Goal: Transaction & Acquisition: Purchase product/service

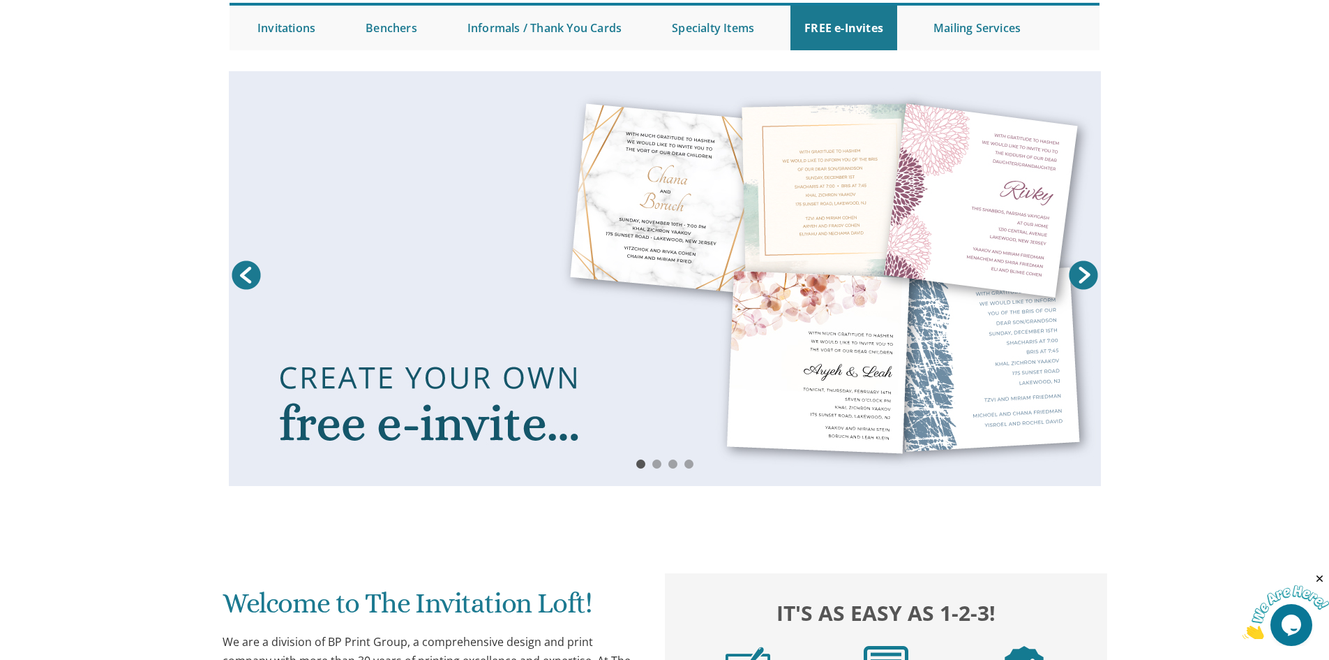
click at [646, 351] on link at bounding box center [665, 278] width 872 height 415
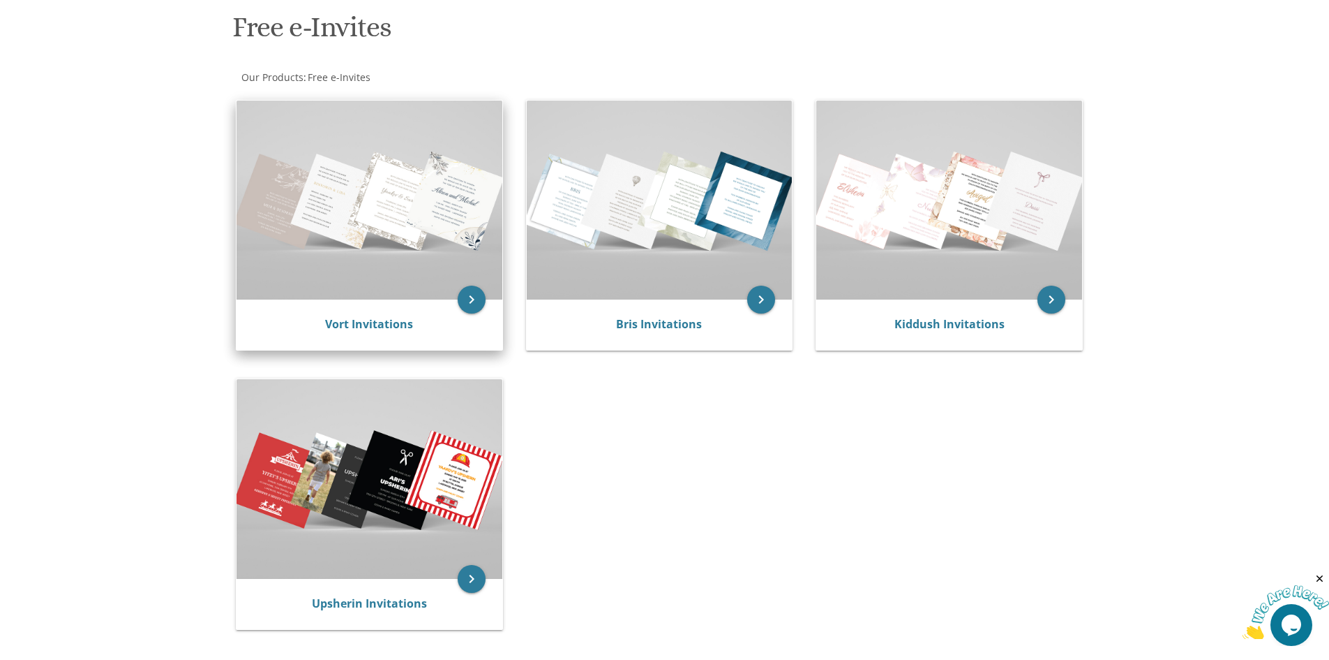
click at [438, 220] on img at bounding box center [370, 199] width 266 height 199
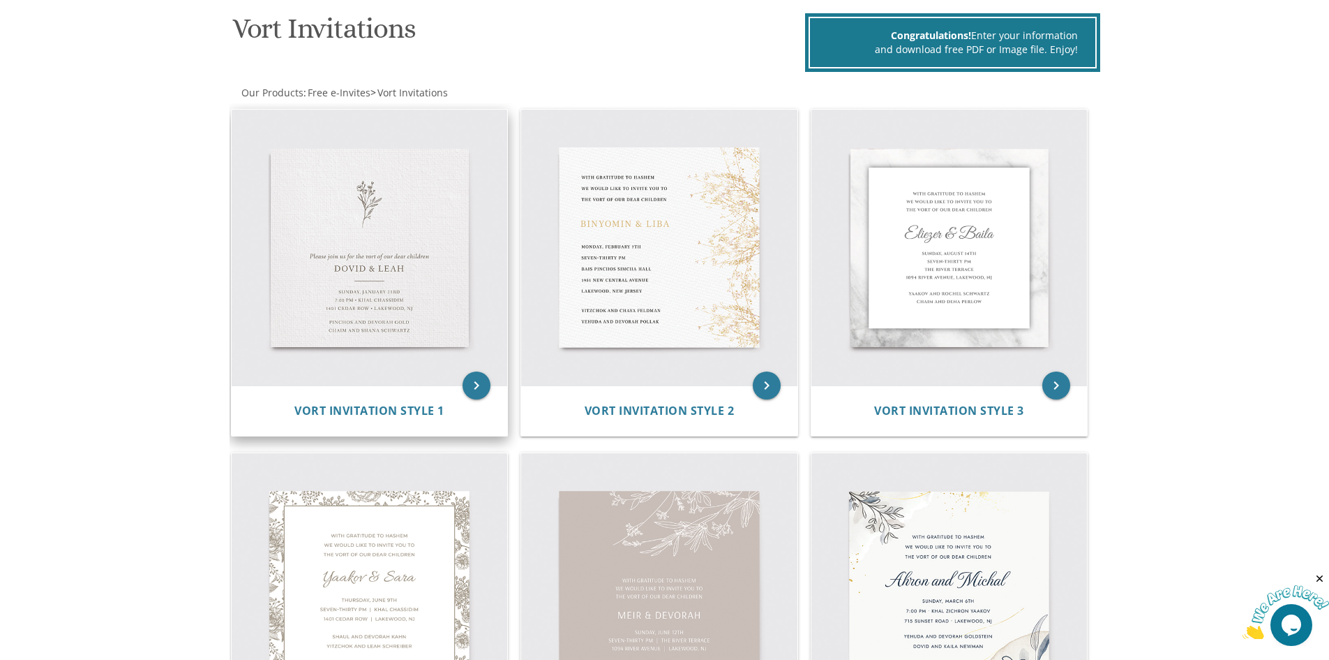
scroll to position [209, 0]
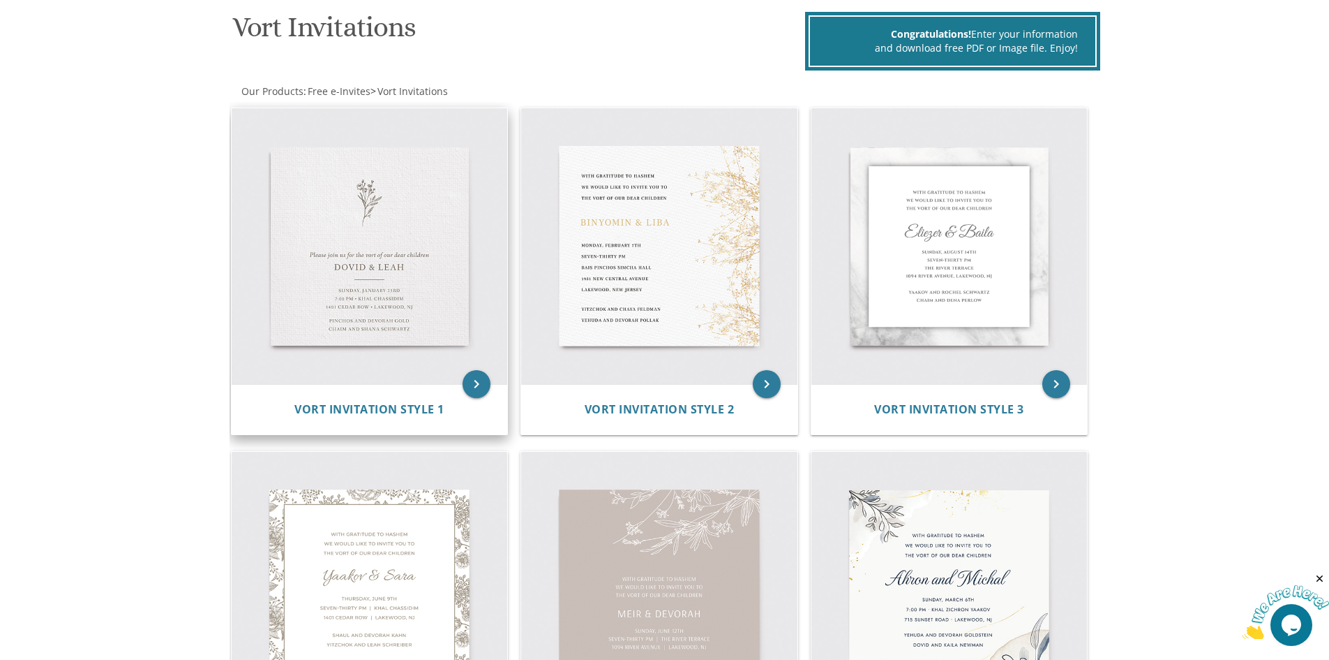
click at [371, 333] on img at bounding box center [370, 246] width 276 height 276
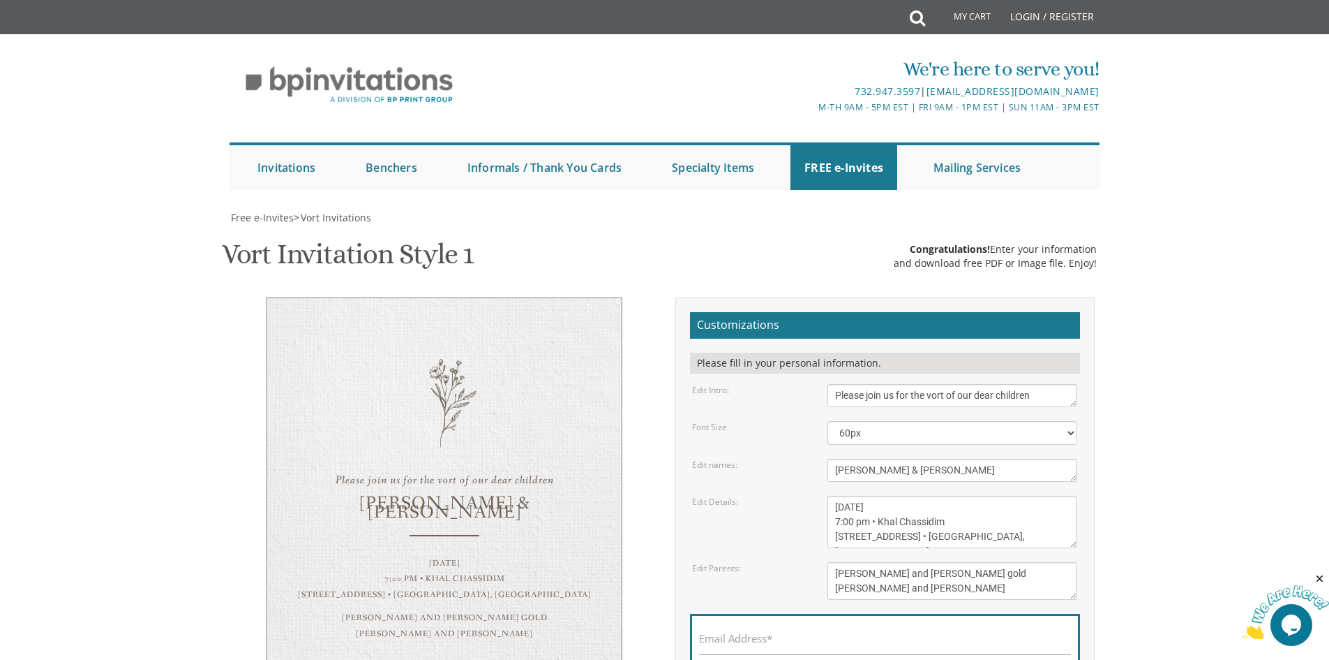
scroll to position [209, 0]
click at [876, 312] on form "Customizations Please fill in your personal information. Edit Intro: Please joi…" at bounding box center [885, 517] width 390 height 411
click at [886, 421] on select "40px 50px 60px 70px 80px" at bounding box center [953, 433] width 250 height 24
click at [828, 421] on select "40px 50px 60px 70px 80px" at bounding box center [953, 433] width 250 height 24
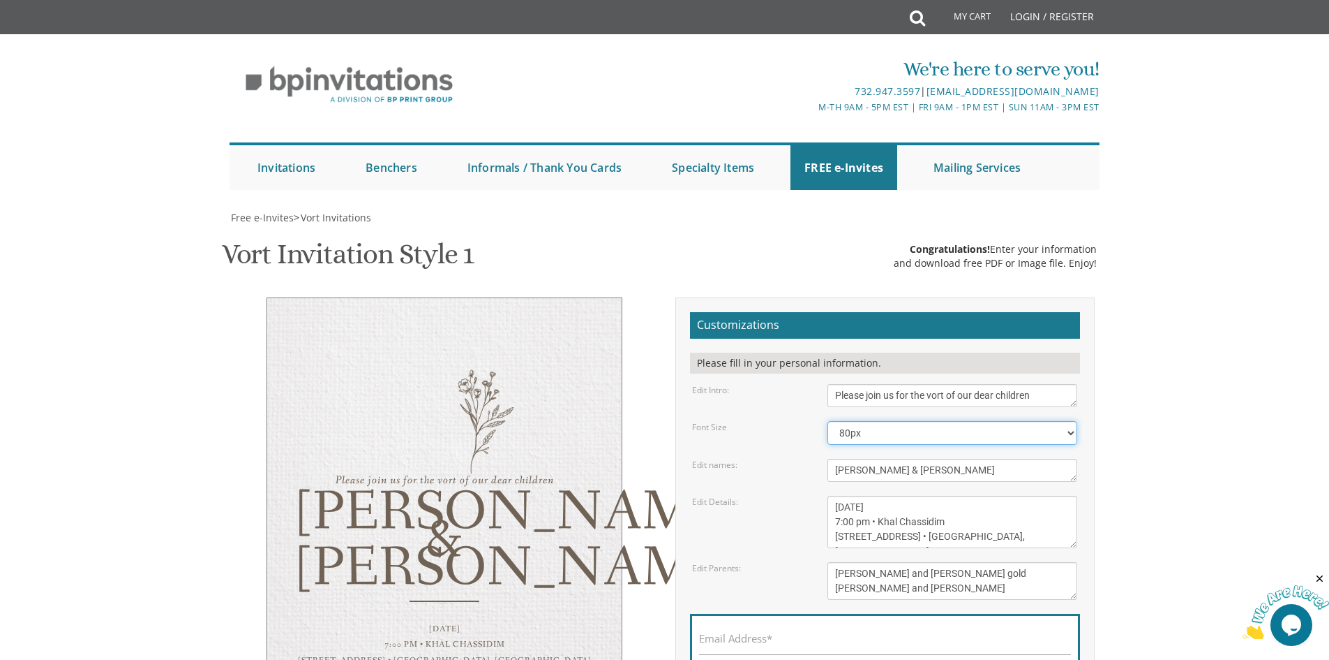
click at [874, 421] on select "40px 50px 60px 70px 80px" at bounding box center [953, 433] width 250 height 24
select select "70px"
click at [828, 421] on select "40px 50px 60px 70px 80px" at bounding box center [953, 433] width 250 height 24
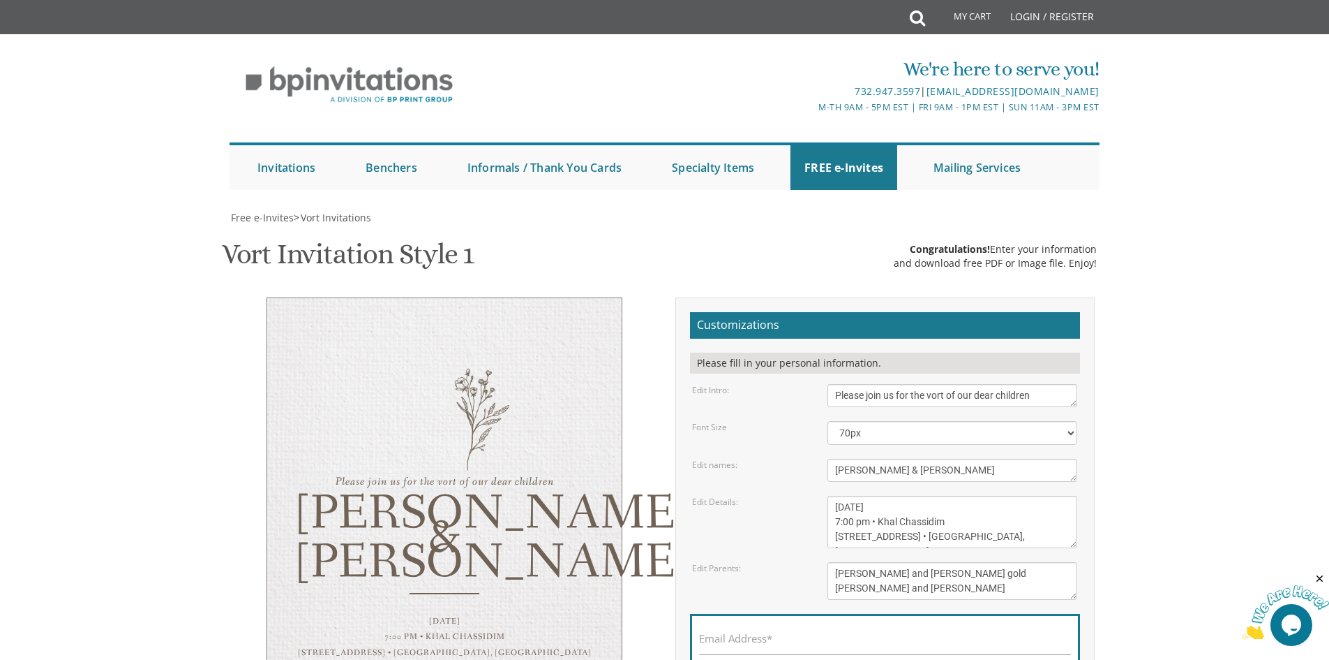
click at [904, 384] on textarea "Please join us for the vort of our dear children" at bounding box center [953, 395] width 250 height 23
click at [878, 384] on textarea "Please join us for the vort of our dear children" at bounding box center [953, 395] width 250 height 23
click at [879, 384] on textarea "Please join us for the vort of our dear children" at bounding box center [953, 395] width 250 height 23
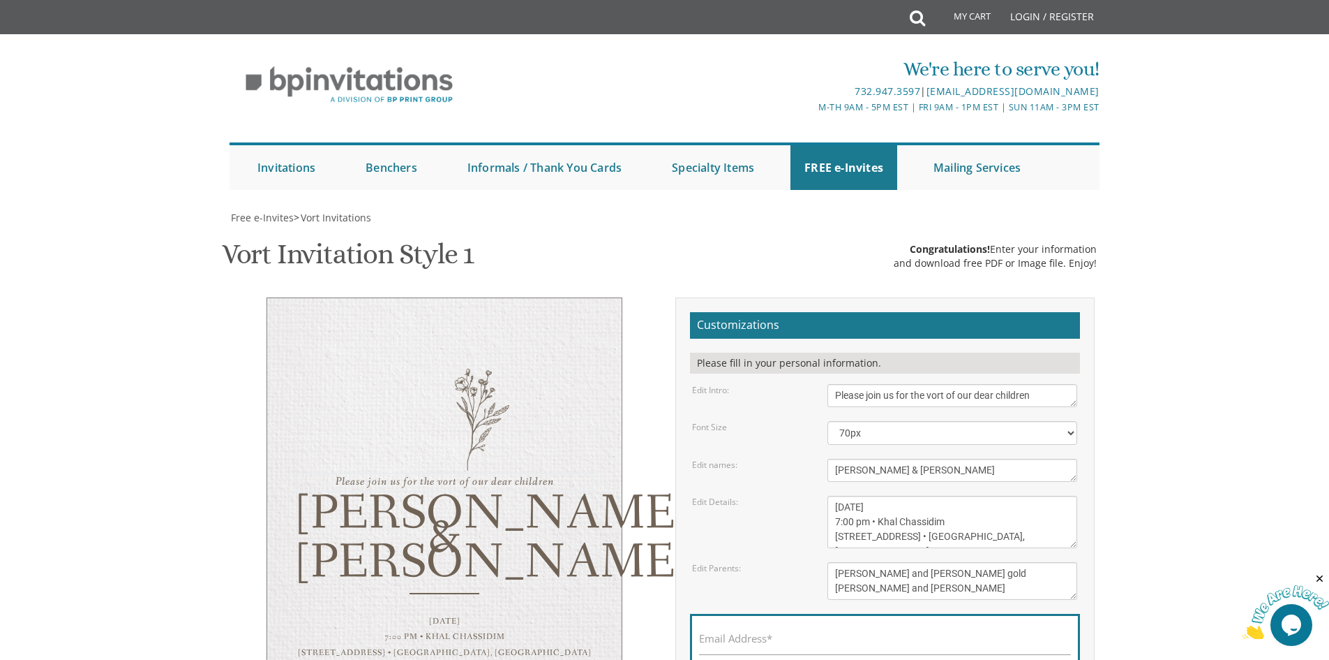
click at [879, 384] on textarea "Please join us for the vort of our dear children" at bounding box center [953, 395] width 250 height 23
click at [951, 384] on textarea "Please join us for the vort of our dear children" at bounding box center [953, 395] width 250 height 23
click at [948, 384] on textarea "Please join us for the vort of our dear children" at bounding box center [953, 395] width 250 height 23
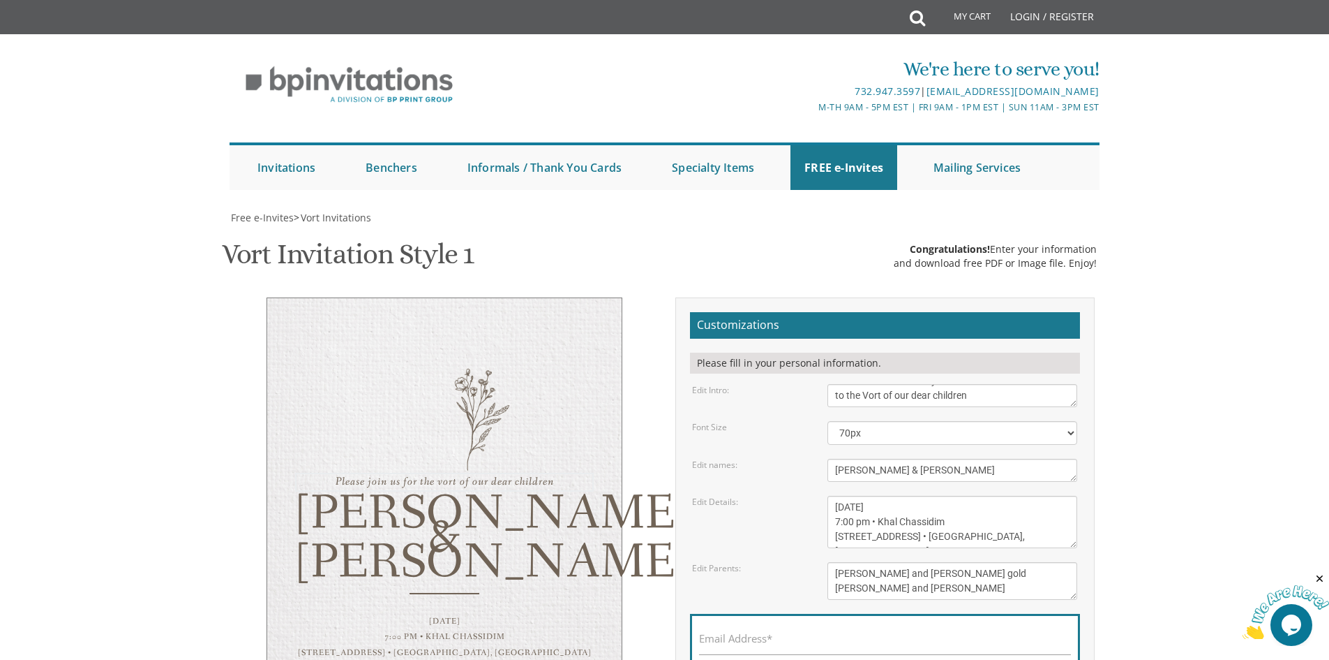
click at [976, 384] on textarea "Please join us for the vort of our dear children" at bounding box center [953, 395] width 250 height 23
type textarea "With much gratitude to Hashem We would like to invite you to the Vort of our de…"
click at [856, 459] on textarea "Dovid & Leah" at bounding box center [953, 470] width 250 height 23
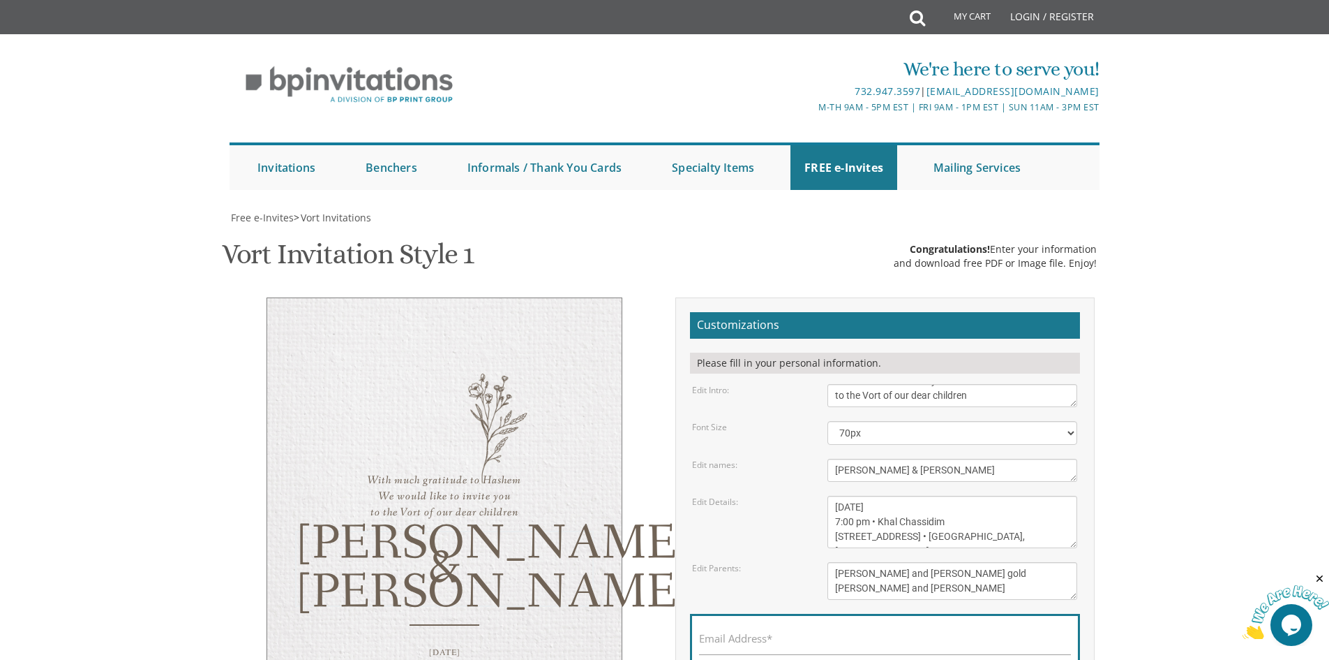
click at [856, 459] on textarea "Dovid & Leah" at bounding box center [953, 470] width 250 height 23
click at [857, 459] on textarea "Dovid & Leah" at bounding box center [953, 470] width 250 height 23
click at [852, 312] on form "Customizations Please fill in your personal information. Edit Intro: Please joi…" at bounding box center [885, 517] width 390 height 411
click at [849, 459] on textarea "Dovid & Leah" at bounding box center [953, 470] width 250 height 23
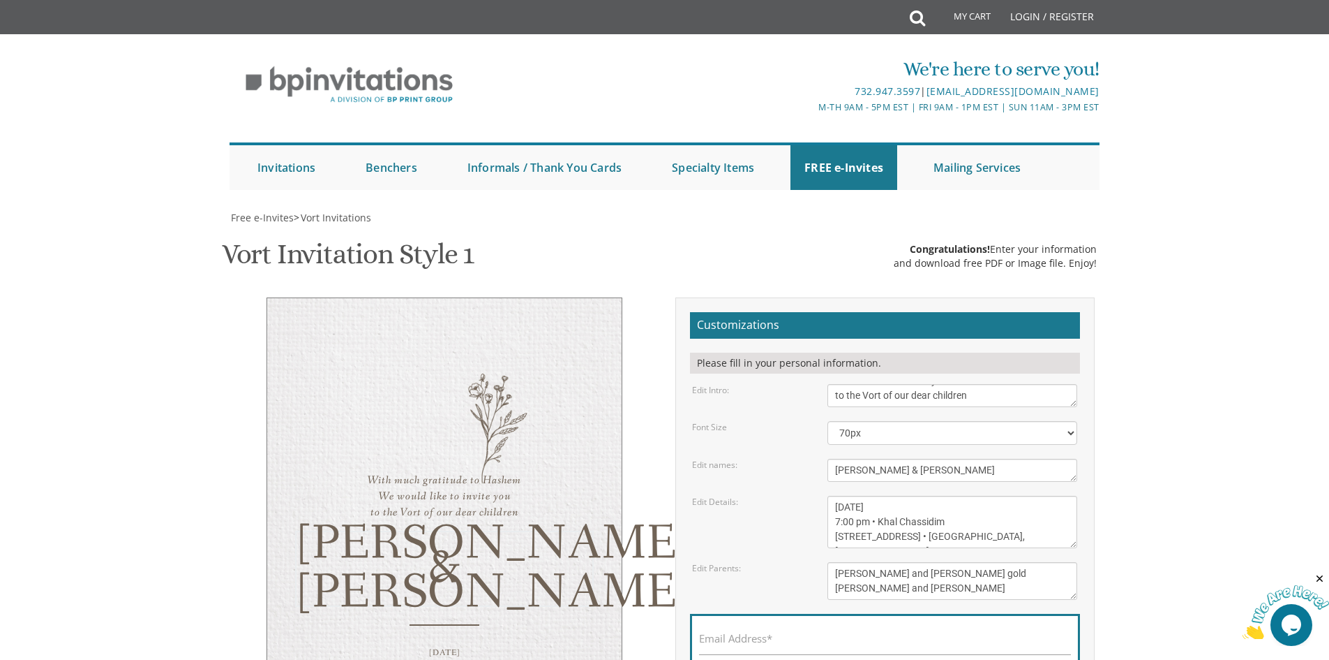
click at [849, 459] on textarea "Dovid & Leah" at bounding box center [953, 470] width 250 height 23
click at [894, 459] on textarea "Dovid & Leah" at bounding box center [953, 470] width 250 height 23
type textarea "Yaakov & Miri"
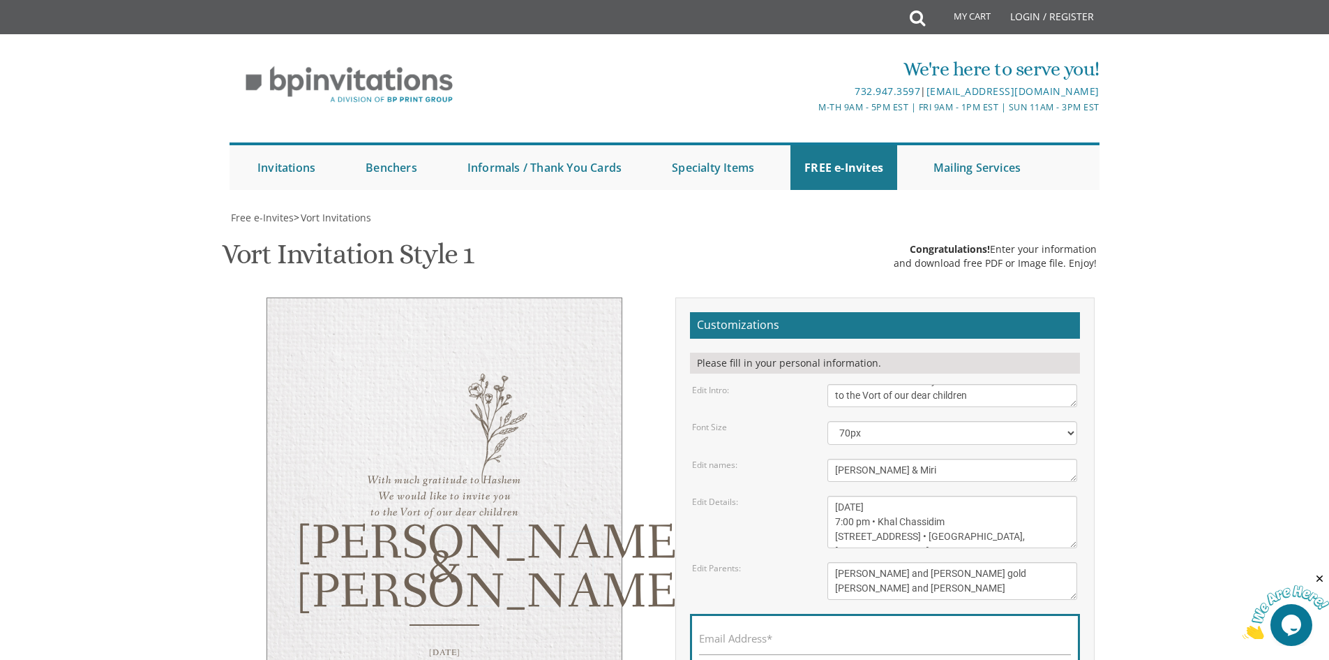
drag, startPoint x: 1182, startPoint y: 251, endPoint x: 1184, endPoint y: 243, distance: 8.6
click at [1184, 246] on body "My Cart Total: View Cart Item(s) Submit My Cart Total: View Cart Item(s) Login …" at bounding box center [664, 574] width 1329 height 1148
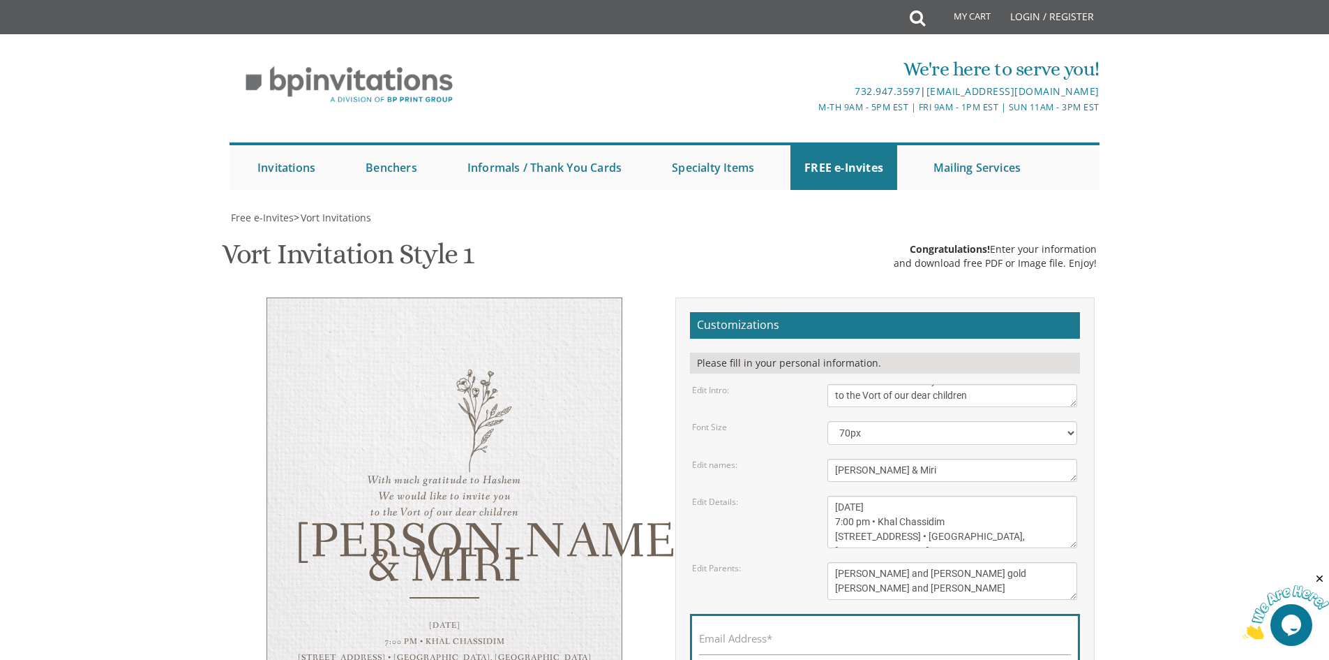
drag, startPoint x: 872, startPoint y: 183, endPoint x: 878, endPoint y: 199, distance: 17.2
click at [874, 384] on textarea "Please join us for the vort of our dear children" at bounding box center [953, 395] width 250 height 23
click at [881, 421] on select "40px 50px 60px 70px 80px" at bounding box center [953, 433] width 250 height 24
click at [828, 421] on select "40px 50px 60px 70px 80px" at bounding box center [953, 433] width 250 height 24
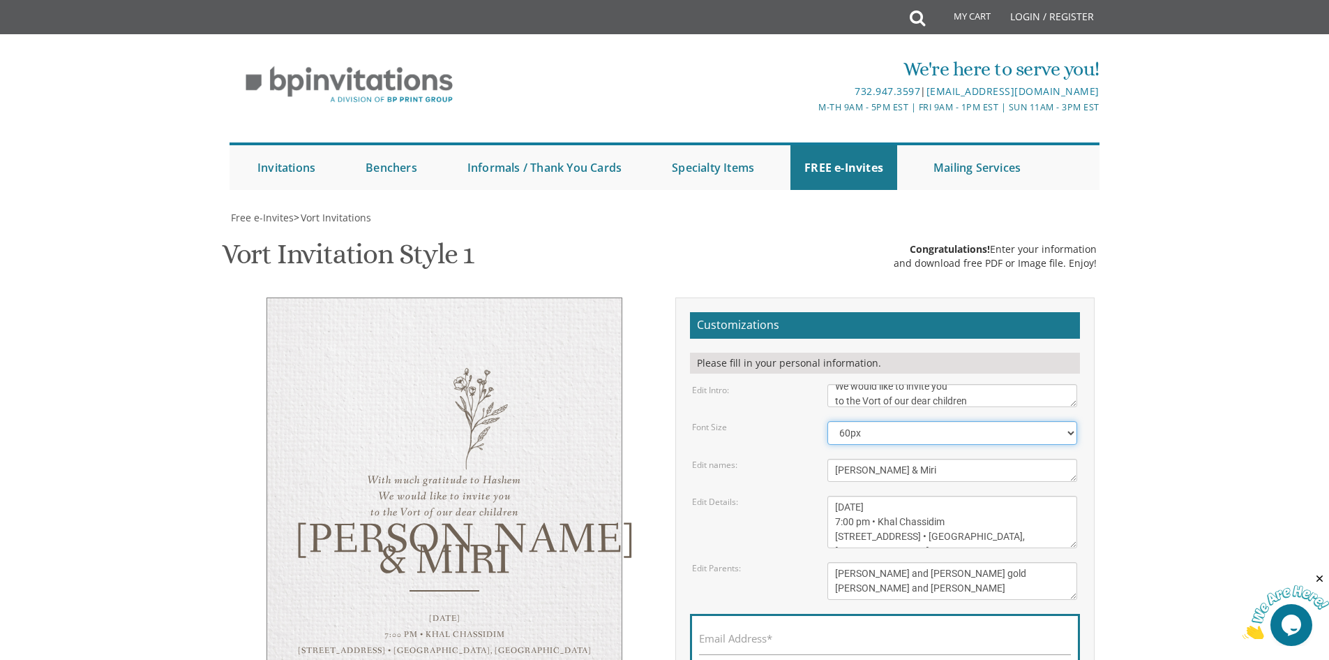
click at [866, 421] on select "40px 50px 60px 70px 80px" at bounding box center [953, 433] width 250 height 24
click at [828, 421] on select "40px 50px 60px 70px 80px" at bounding box center [953, 433] width 250 height 24
click at [894, 421] on select "40px 50px 60px 70px 80px" at bounding box center [953, 433] width 250 height 24
click at [828, 421] on select "40px 50px 60px 70px 80px" at bounding box center [953, 433] width 250 height 24
click at [880, 421] on select "40px 50px 60px 70px 80px" at bounding box center [953, 433] width 250 height 24
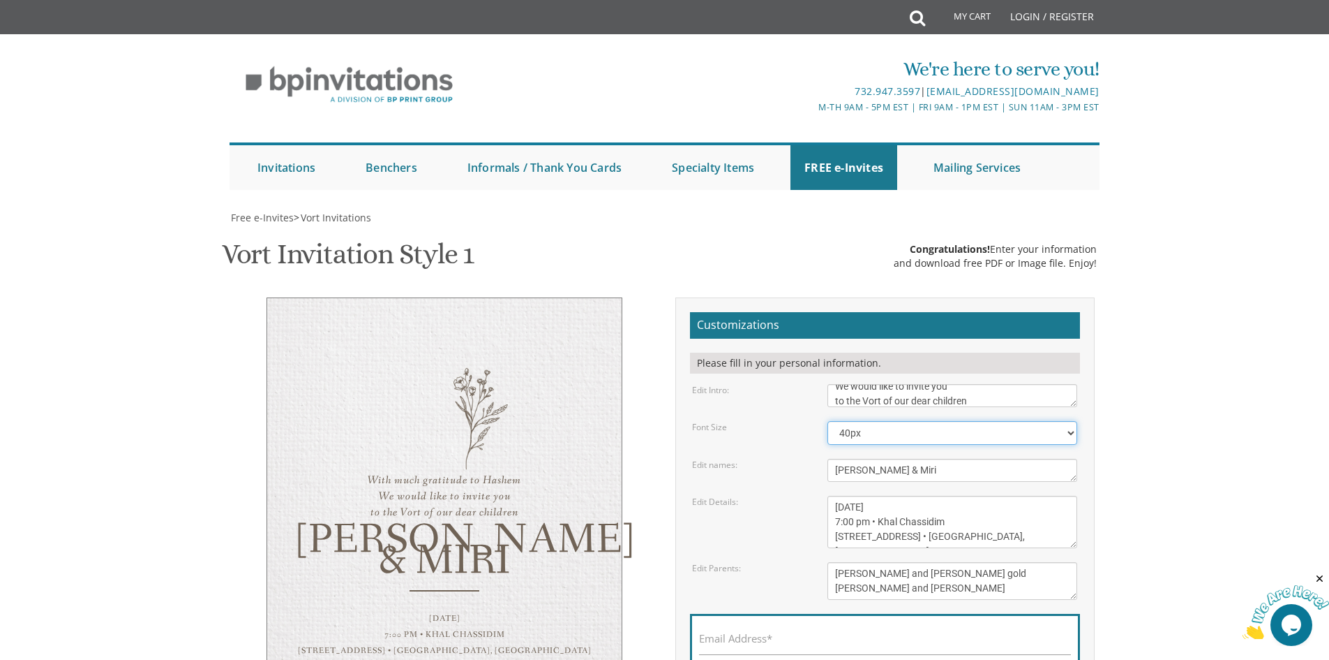
click at [828, 421] on select "40px 50px 60px 70px 80px" at bounding box center [953, 433] width 250 height 24
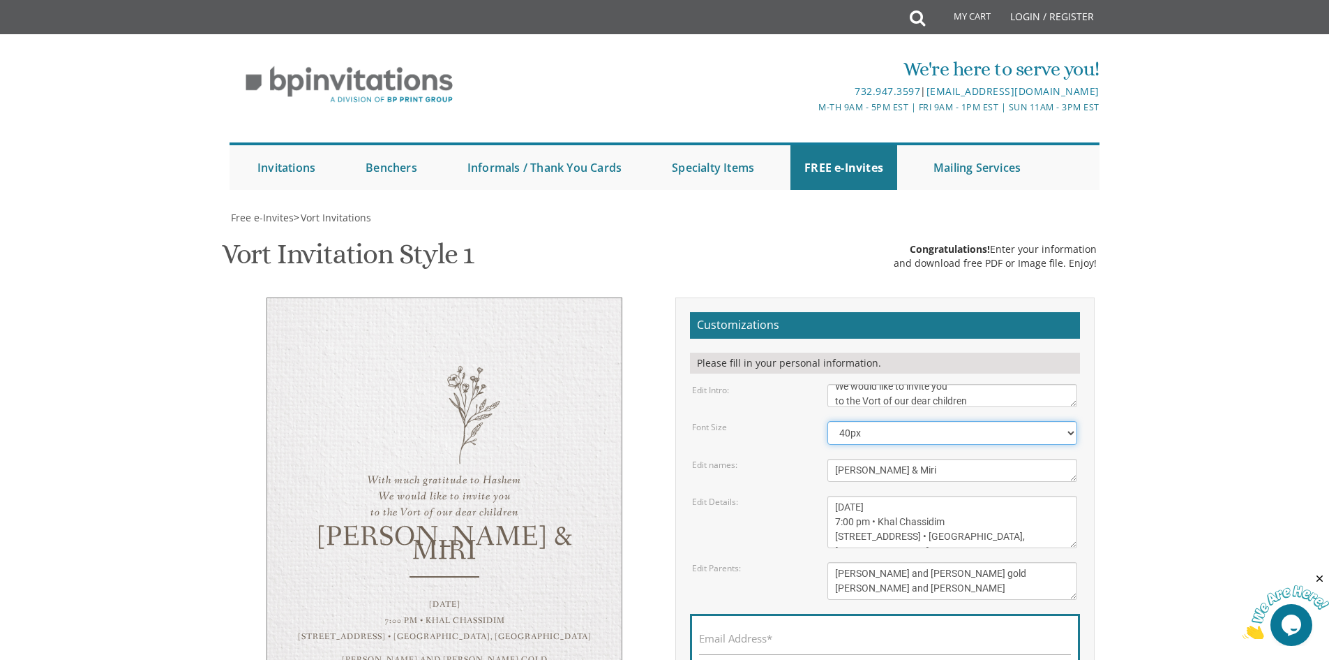
click at [870, 421] on select "40px 50px 60px 70px 80px" at bounding box center [953, 433] width 250 height 24
select select "50px"
click at [828, 421] on select "40px 50px 60px 70px 80px" at bounding box center [953, 433] width 250 height 24
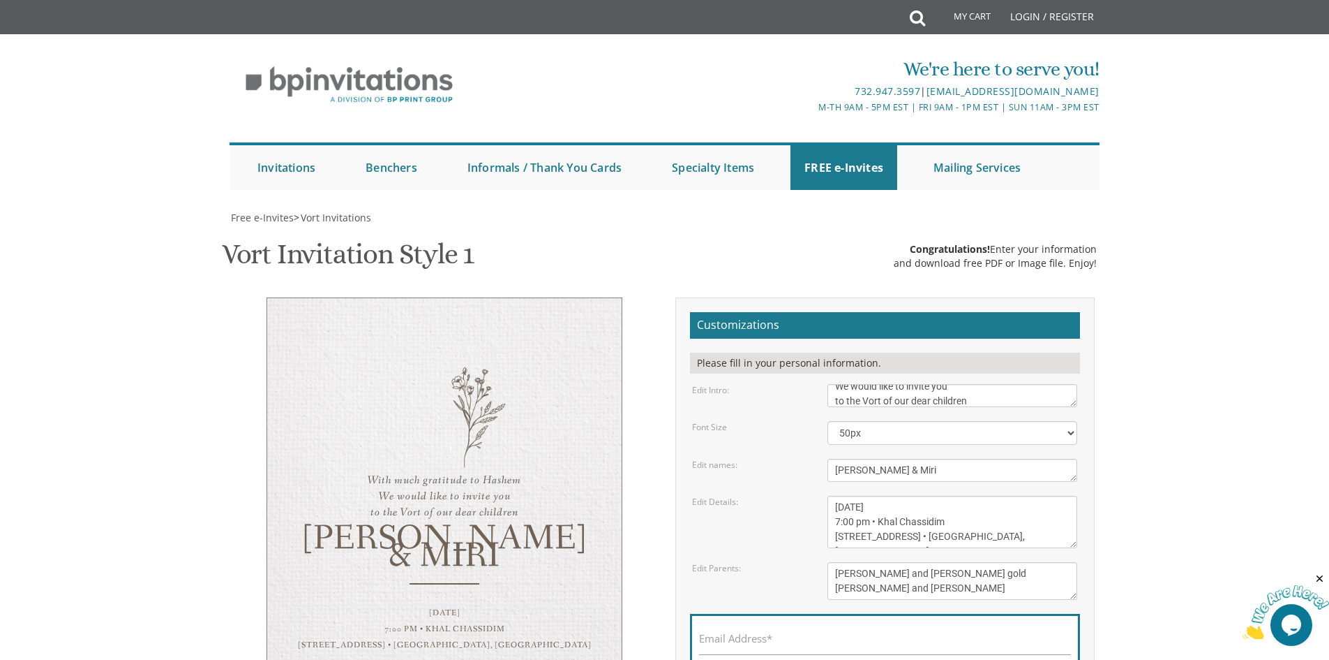
click at [888, 496] on textarea "Sunday, January 23rd 7:00 pm • Khal Chassidim 1401 Cedar Row • Lakewood, NJ" at bounding box center [953, 522] width 250 height 52
drag, startPoint x: 840, startPoint y: 317, endPoint x: 825, endPoint y: 316, distance: 14.7
click at [825, 496] on div "Sunday, January 23rd 7:00 pm • Khal Chassidim 1401 Cedar Row • Lakewood, NJ" at bounding box center [952, 522] width 271 height 52
drag, startPoint x: 879, startPoint y: 357, endPoint x: 881, endPoint y: 365, distance: 8.8
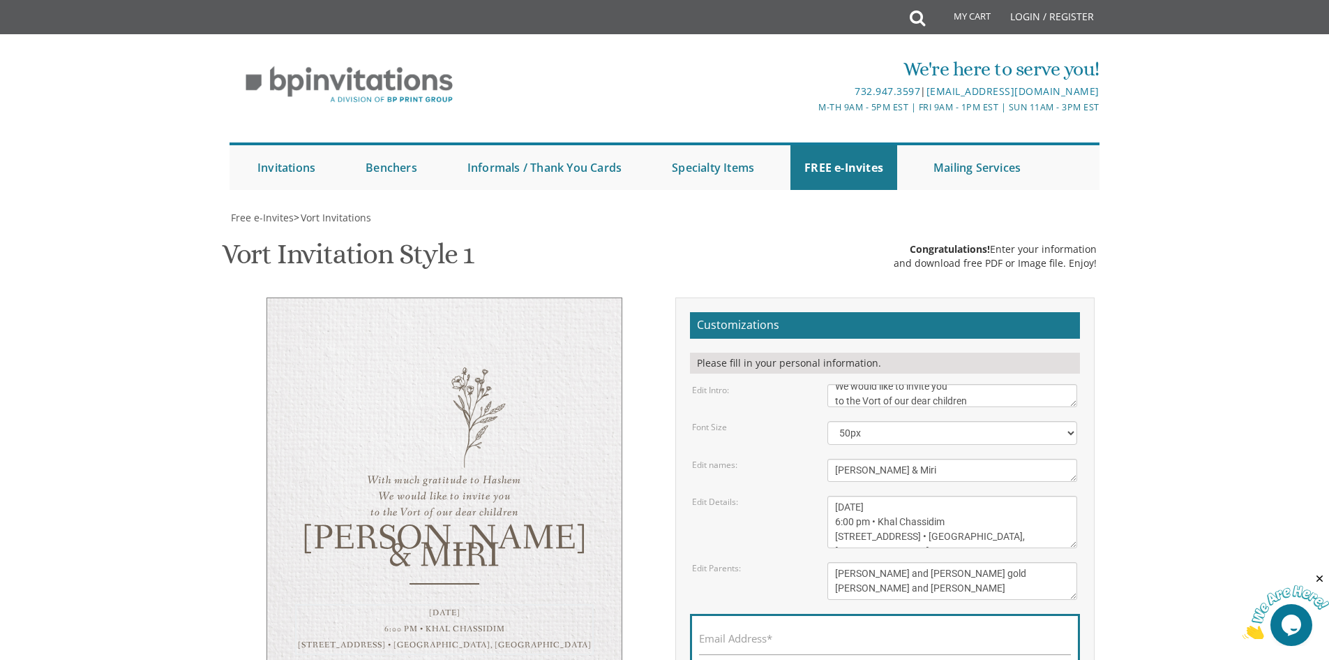
click at [879, 562] on textarea "Pinchos and Devorah gold Chaim and Shana Schwartz" at bounding box center [953, 581] width 250 height 38
click at [881, 562] on textarea "Pinchos and Devorah gold Chaim and Shana Schwartz" at bounding box center [953, 581] width 250 height 38
click at [890, 496] on textarea "Sunday, January 23rd 7:00 pm • Khal Chassidim 1401 Cedar Row • Lakewood, NJ" at bounding box center [953, 522] width 250 height 52
click at [877, 496] on textarea "Sunday, January 23rd 7:00 pm • Khal Chassidim 1401 Cedar Row • Lakewood, NJ" at bounding box center [953, 522] width 250 height 52
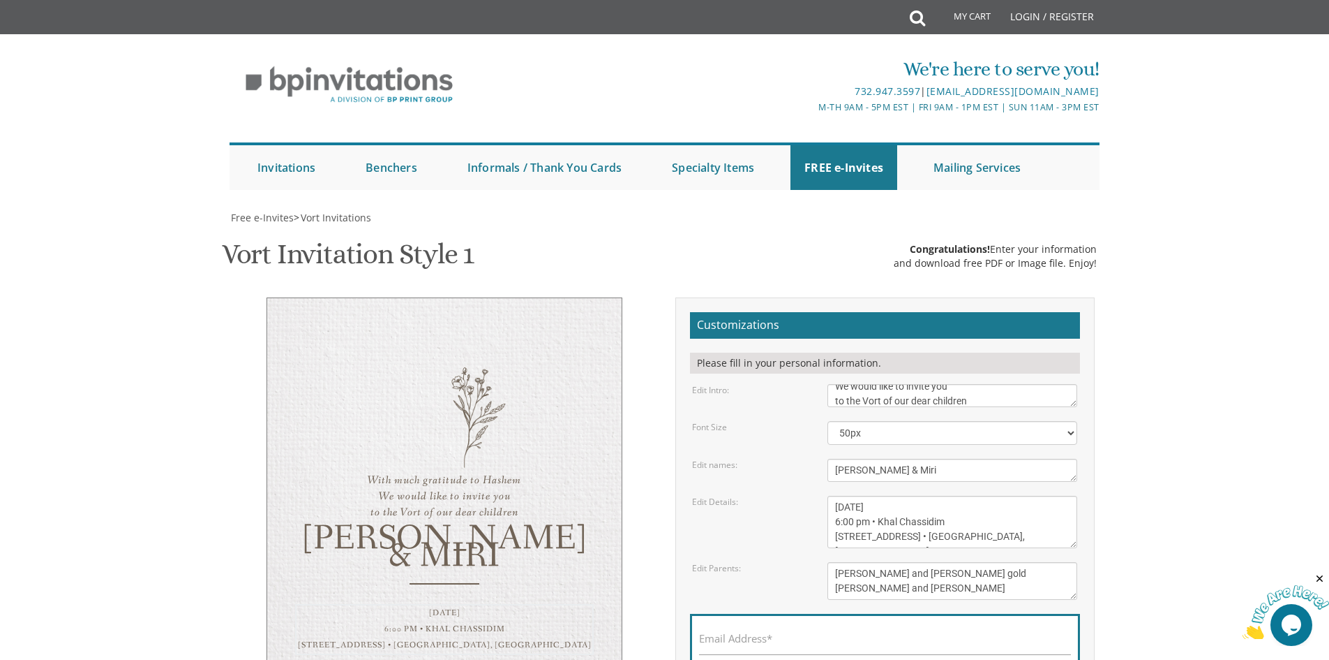
drag, startPoint x: 881, startPoint y: 310, endPoint x: 964, endPoint y: 311, distance: 83.1
click at [964, 496] on textarea "Sunday, January 23rd 7:00 pm • Khal Chassidim 1401 Cedar Row • Lakewood, NJ" at bounding box center [953, 522] width 250 height 52
paste textarea "Bnei Torah of Clifton"
drag, startPoint x: 902, startPoint y: 331, endPoint x: 841, endPoint y: 345, distance: 63.0
click at [826, 341] on form "Customizations Please fill in your personal information. Edit Intro: Please joi…" at bounding box center [885, 517] width 390 height 411
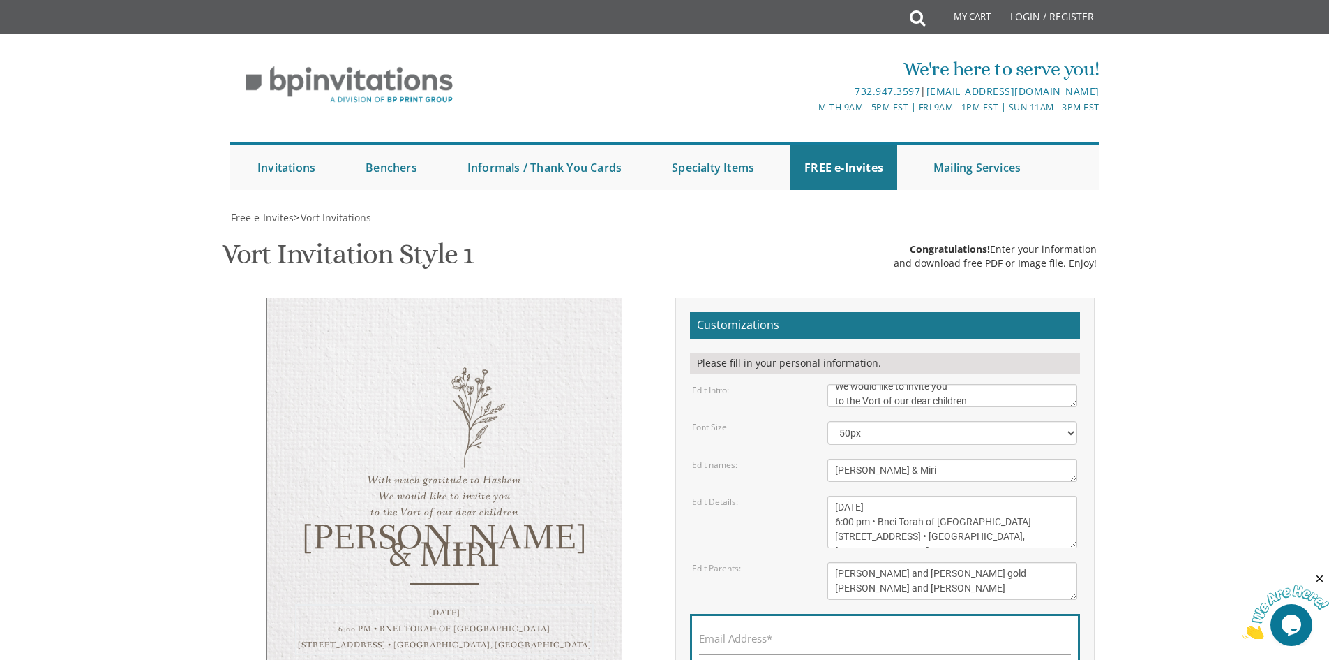
paste textarea "614 Passaic Ave"
click at [930, 496] on textarea "Sunday, January 23rd 7:00 pm • Khal Chassidim 1401 Cedar Row • Lakewood, NJ" at bounding box center [953, 522] width 250 height 52
type textarea "Sunday, August 24th 6:00 pm • Bnei Torah of Clifton 614 Passaic Ave • Passaic, …"
click at [939, 562] on textarea "Pinchos and Devorah gold Chaim and Shana Schwartz" at bounding box center [953, 581] width 250 height 38
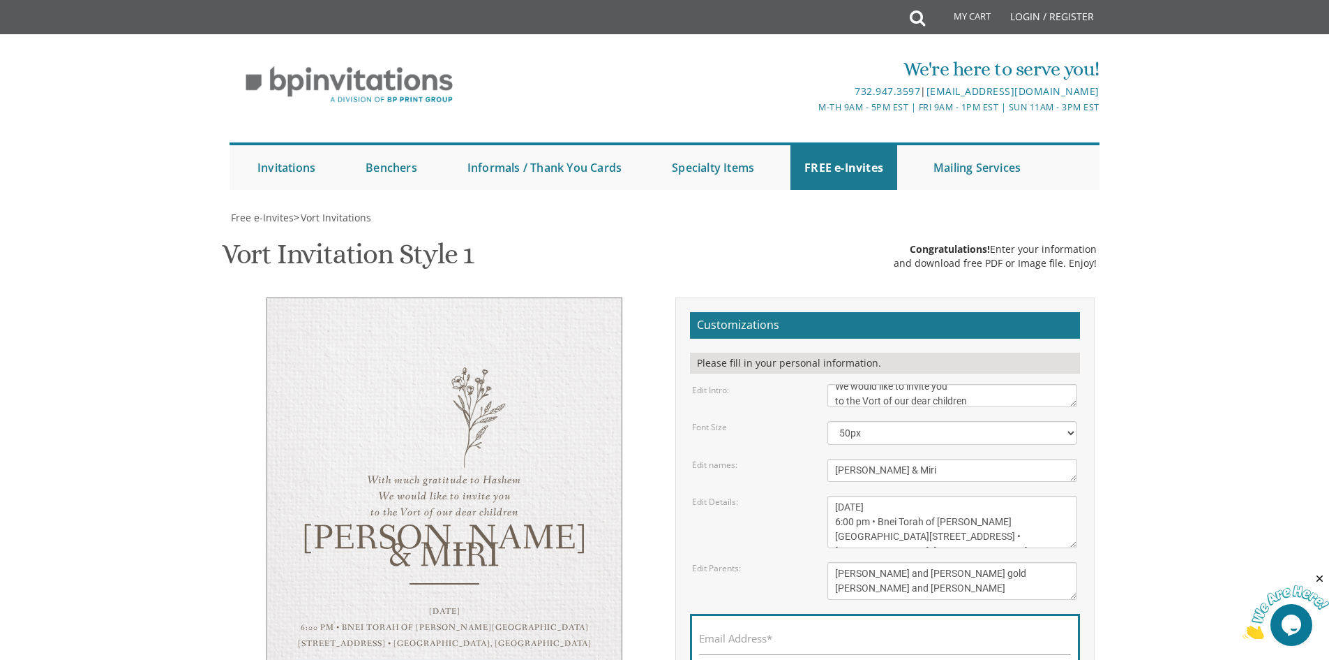
click at [939, 562] on textarea "Pinchos and Devorah gold Chaim and Shana Schwartz" at bounding box center [953, 581] width 250 height 38
click at [884, 421] on select "40px 50px 60px 70px 80px" at bounding box center [953, 433] width 250 height 24
click at [828, 421] on select "40px 50px 60px 70px 80px" at bounding box center [953, 433] width 250 height 24
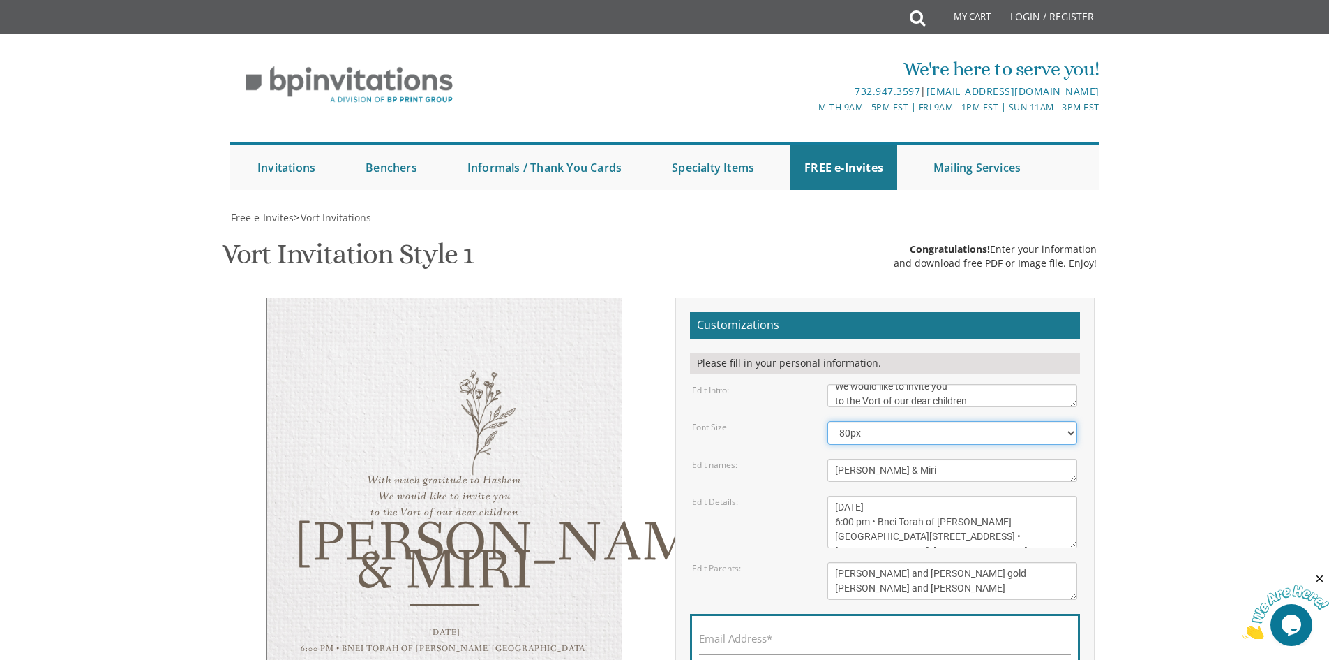
click at [878, 421] on select "40px 50px 60px 70px 80px" at bounding box center [953, 433] width 250 height 24
click at [828, 421] on select "40px 50px 60px 70px 80px" at bounding box center [953, 433] width 250 height 24
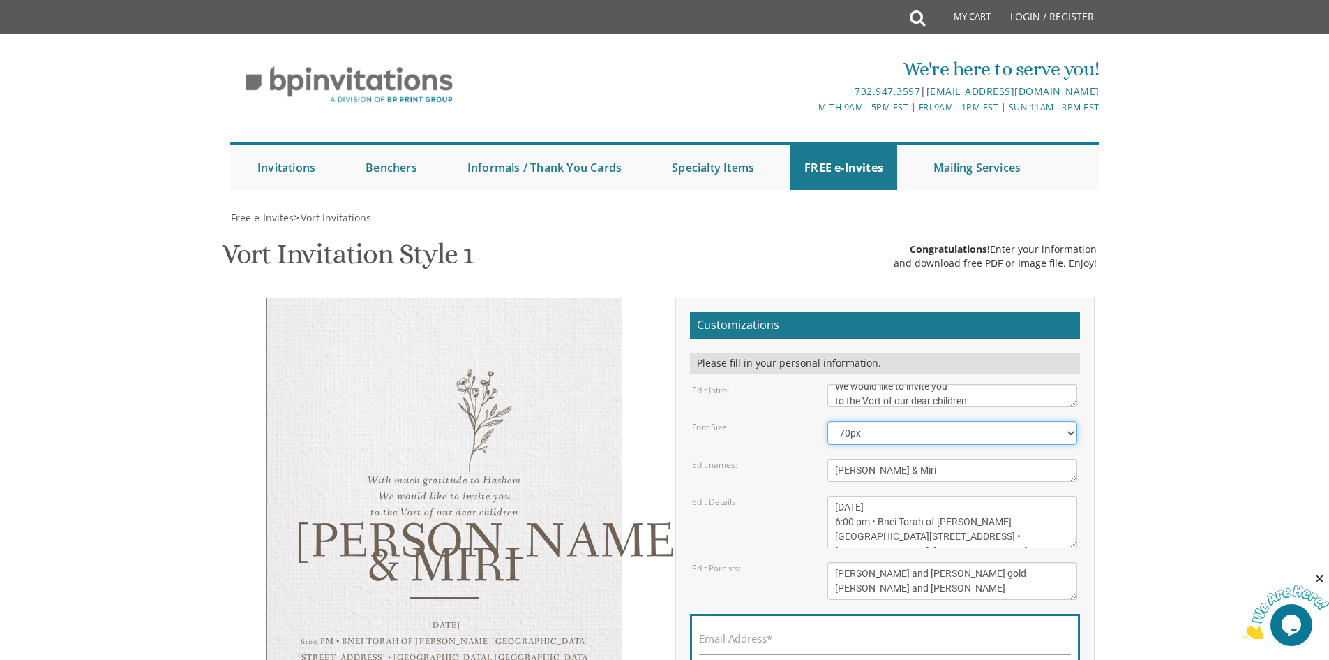
click at [861, 421] on select "40px 50px 60px 70px 80px" at bounding box center [953, 433] width 250 height 24
click at [828, 421] on select "40px 50px 60px 70px 80px" at bounding box center [953, 433] width 250 height 24
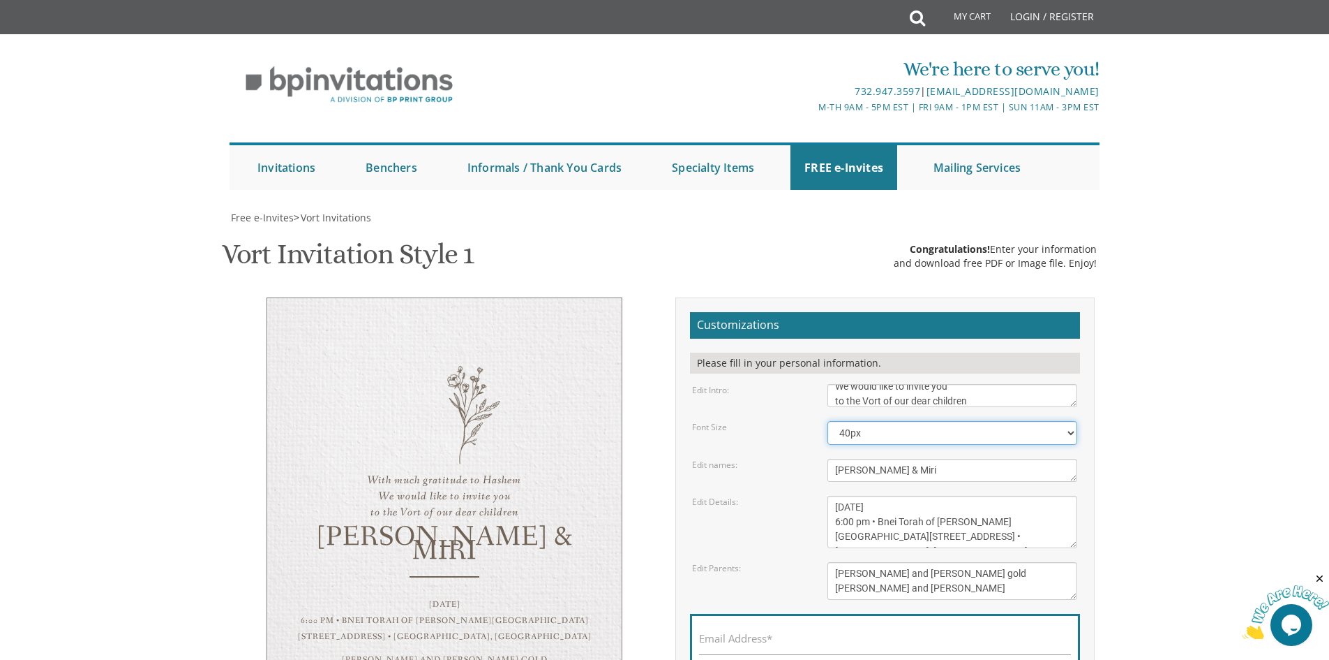
click at [863, 421] on select "40px 50px 60px 70px 80px" at bounding box center [953, 433] width 250 height 24
click at [828, 421] on select "40px 50px 60px 70px 80px" at bounding box center [953, 433] width 250 height 24
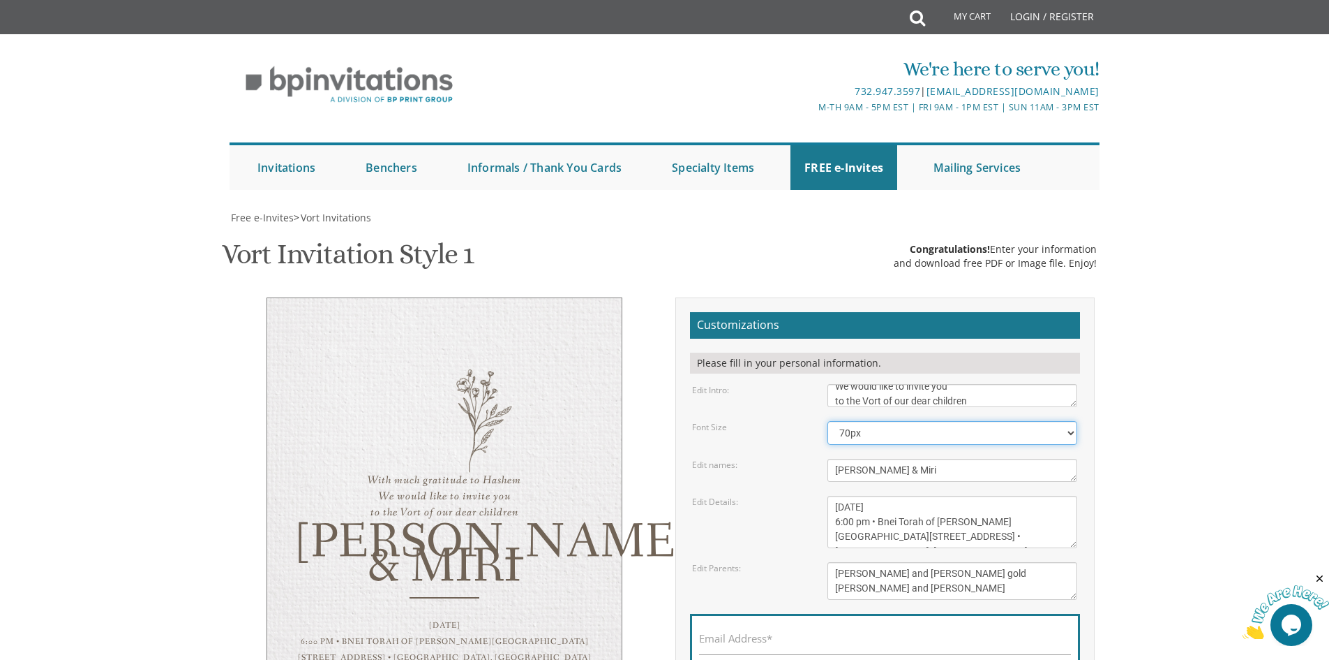
click at [880, 421] on select "40px 50px 60px 70px 80px" at bounding box center [953, 433] width 250 height 24
click at [828, 421] on select "40px 50px 60px 70px 80px" at bounding box center [953, 433] width 250 height 24
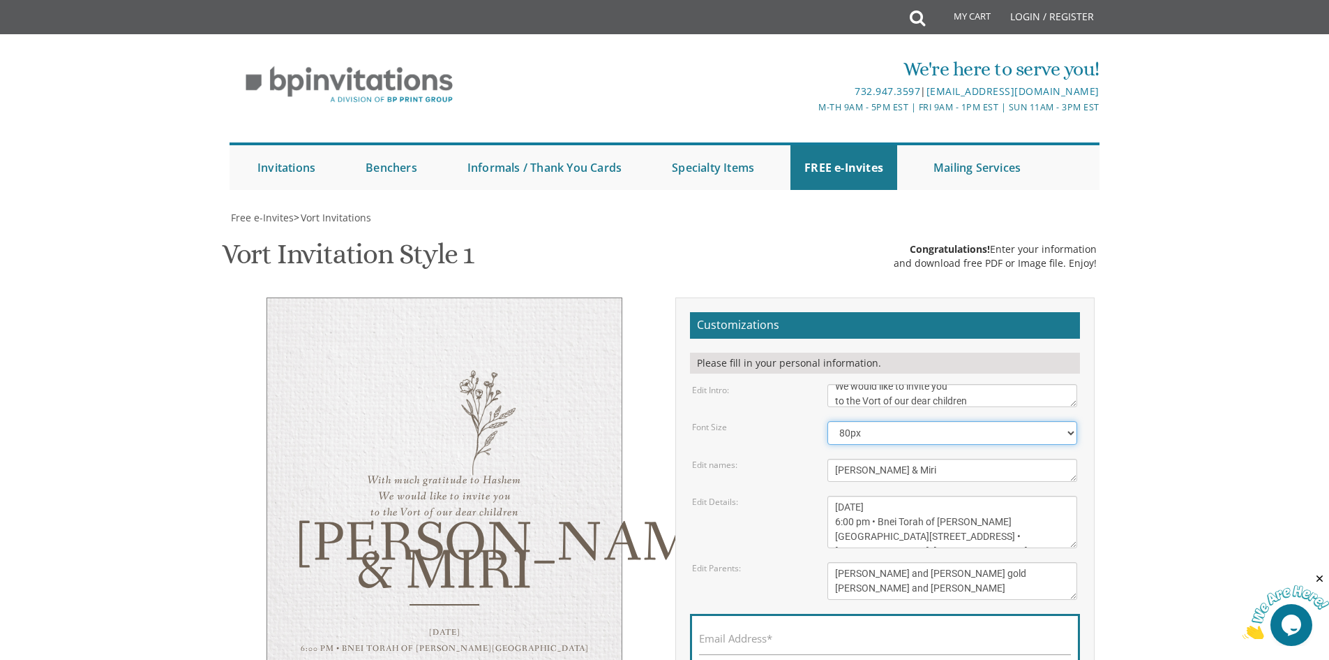
click at [881, 421] on select "40px 50px 60px 70px 80px" at bounding box center [953, 433] width 250 height 24
click at [828, 421] on select "40px 50px 60px 70px 80px" at bounding box center [953, 433] width 250 height 24
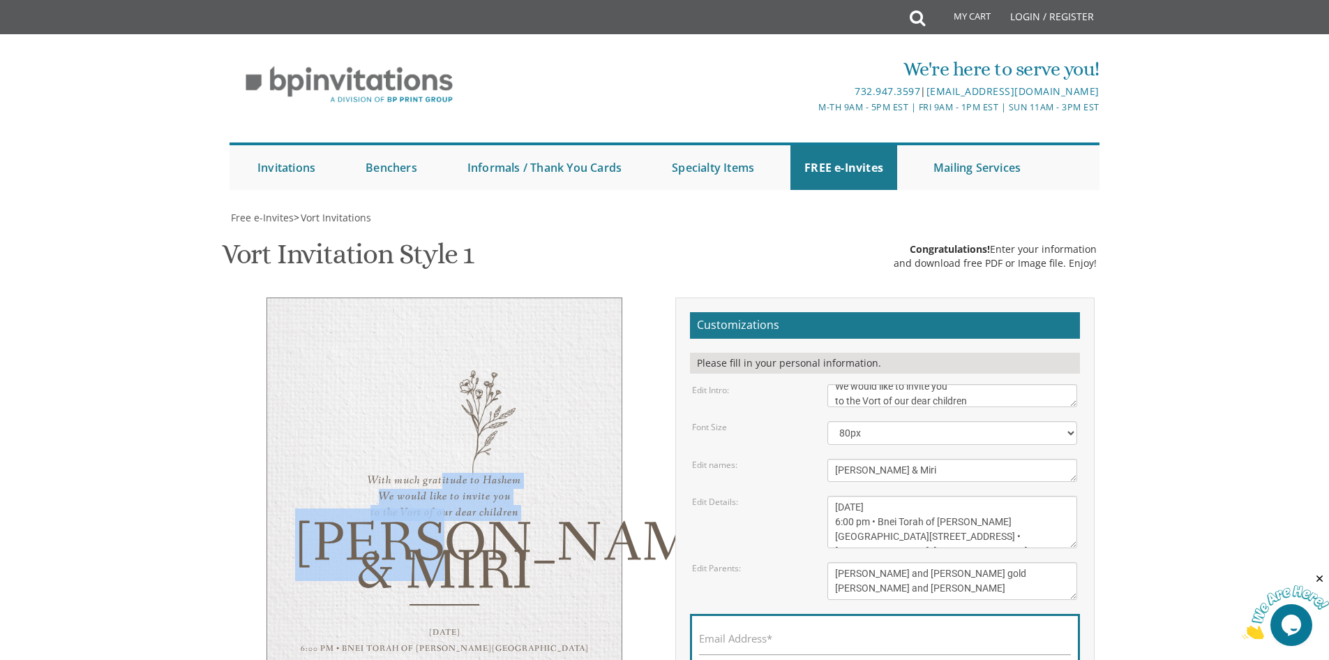
drag, startPoint x: 452, startPoint y: 215, endPoint x: 486, endPoint y: 283, distance: 76.8
click at [486, 297] on div "With much gratitude to Hashem We would like to invite you to the Vort of our de…" at bounding box center [445, 518] width 356 height 442
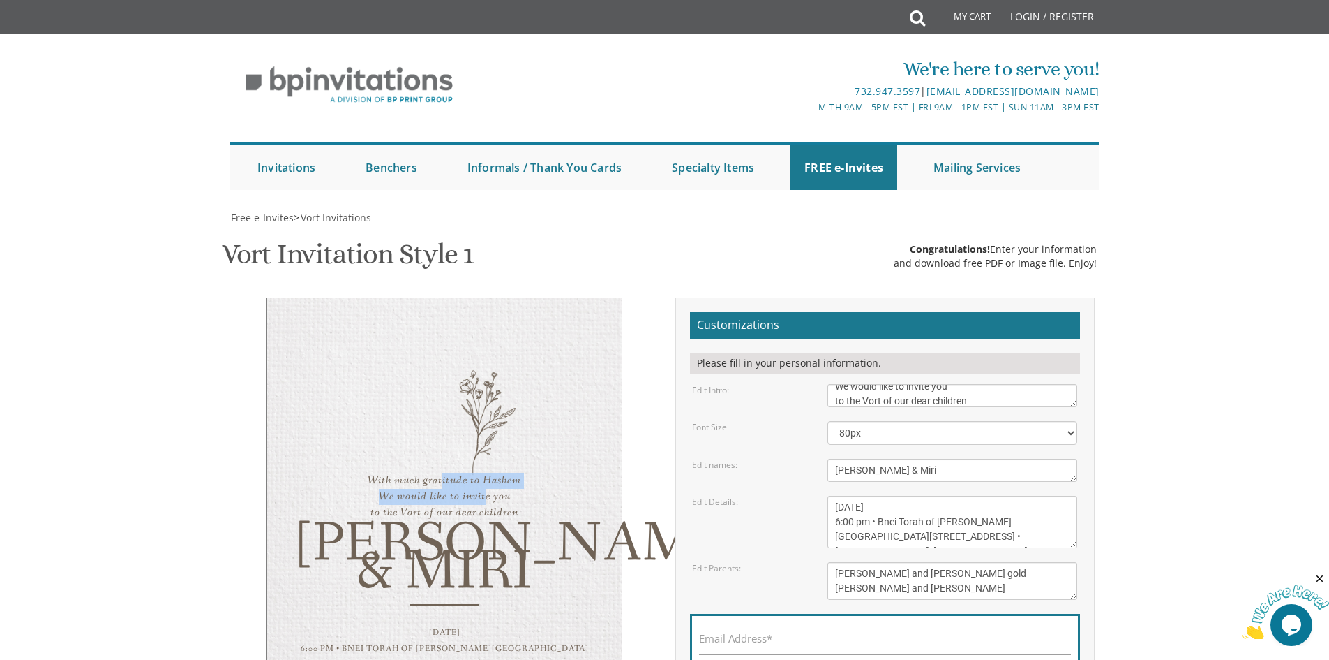
click at [479, 297] on div "With much gratitude to Hashem We would like to invite you to the Vort of our de…" at bounding box center [445, 518] width 356 height 442
click at [478, 297] on div "With much gratitude to Hashem We would like to invite you to the Vort of our de…" at bounding box center [445, 518] width 356 height 442
click at [919, 421] on select "40px 50px 60px 70px 80px" at bounding box center [953, 433] width 250 height 24
click at [828, 421] on select "40px 50px 60px 70px 80px" at bounding box center [953, 433] width 250 height 24
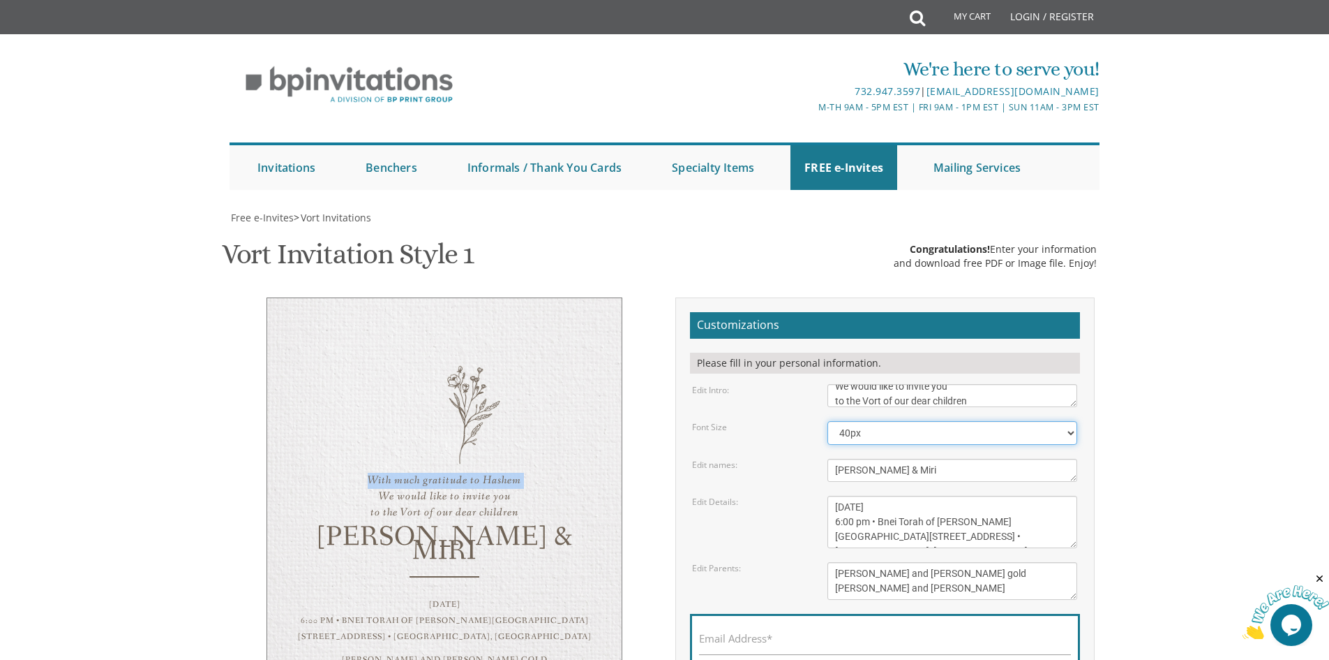
click at [849, 421] on select "40px 50px 60px 70px 80px" at bounding box center [953, 433] width 250 height 24
click at [828, 421] on select "40px 50px 60px 70px 80px" at bounding box center [953, 433] width 250 height 24
click at [866, 421] on select "40px 50px 60px 70px 80px" at bounding box center [953, 433] width 250 height 24
click at [828, 421] on select "40px 50px 60px 70px 80px" at bounding box center [953, 433] width 250 height 24
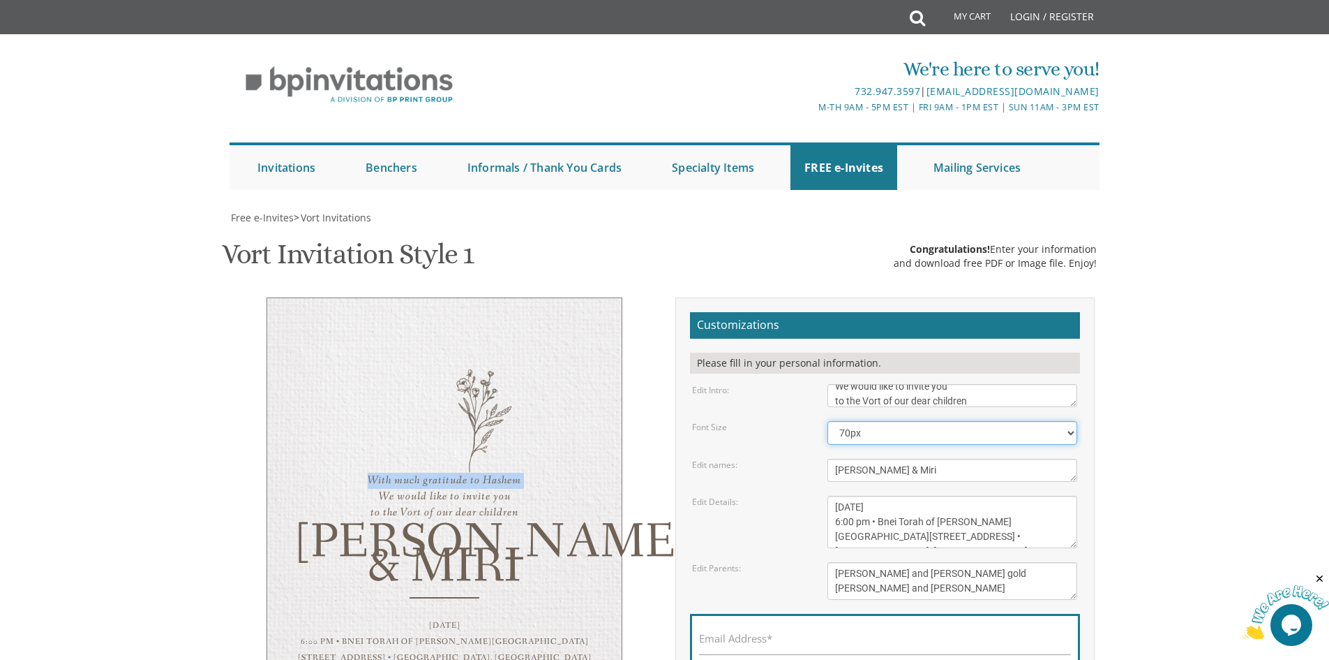
click at [870, 421] on select "40px 50px 60px 70px 80px" at bounding box center [953, 433] width 250 height 24
click at [828, 421] on select "40px 50px 60px 70px 80px" at bounding box center [953, 433] width 250 height 24
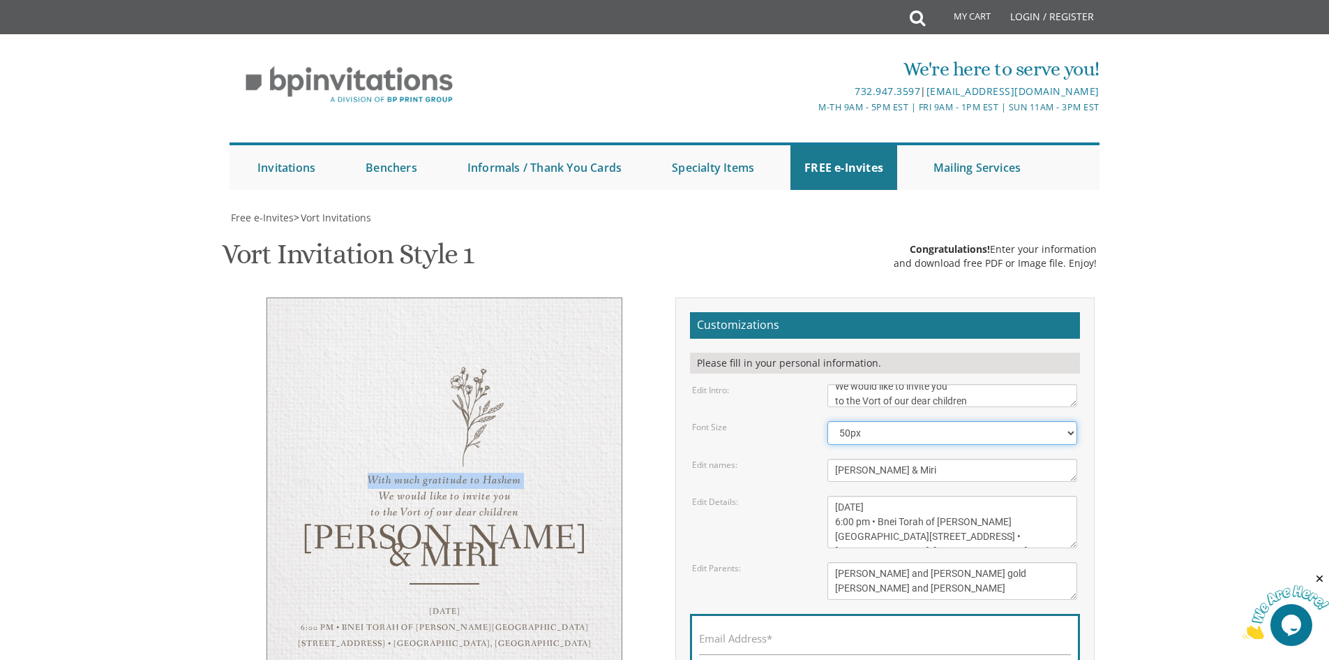
click at [860, 421] on select "40px 50px 60px 70px 80px" at bounding box center [953, 433] width 250 height 24
click at [828, 421] on select "40px 50px 60px 70px 80px" at bounding box center [953, 433] width 250 height 24
click at [882, 496] on textarea "Sunday, January 23rd 7:00 pm • Khal Chassidim 1401 Cedar Row • Lakewood, NJ" at bounding box center [953, 522] width 250 height 52
click at [889, 421] on select "40px 50px 60px 70px 80px" at bounding box center [953, 433] width 250 height 24
select select "70px"
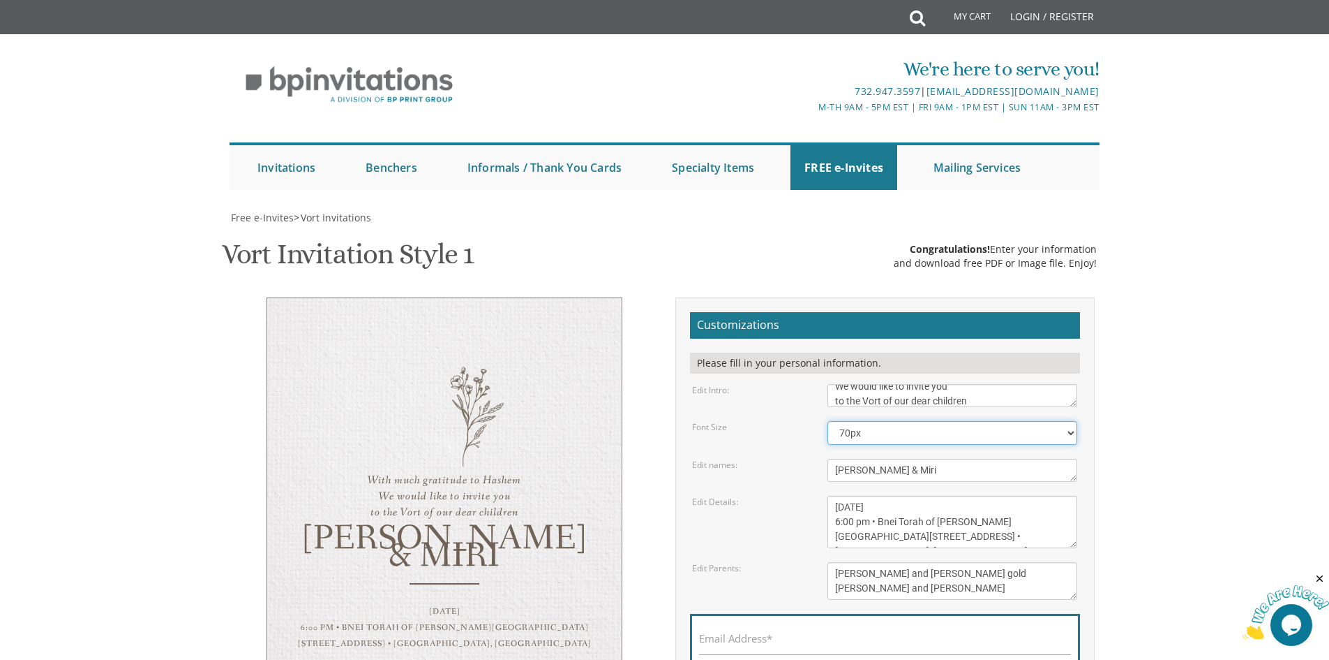
click at [828, 421] on select "40px 50px 60px 70px 80px" at bounding box center [953, 433] width 250 height 24
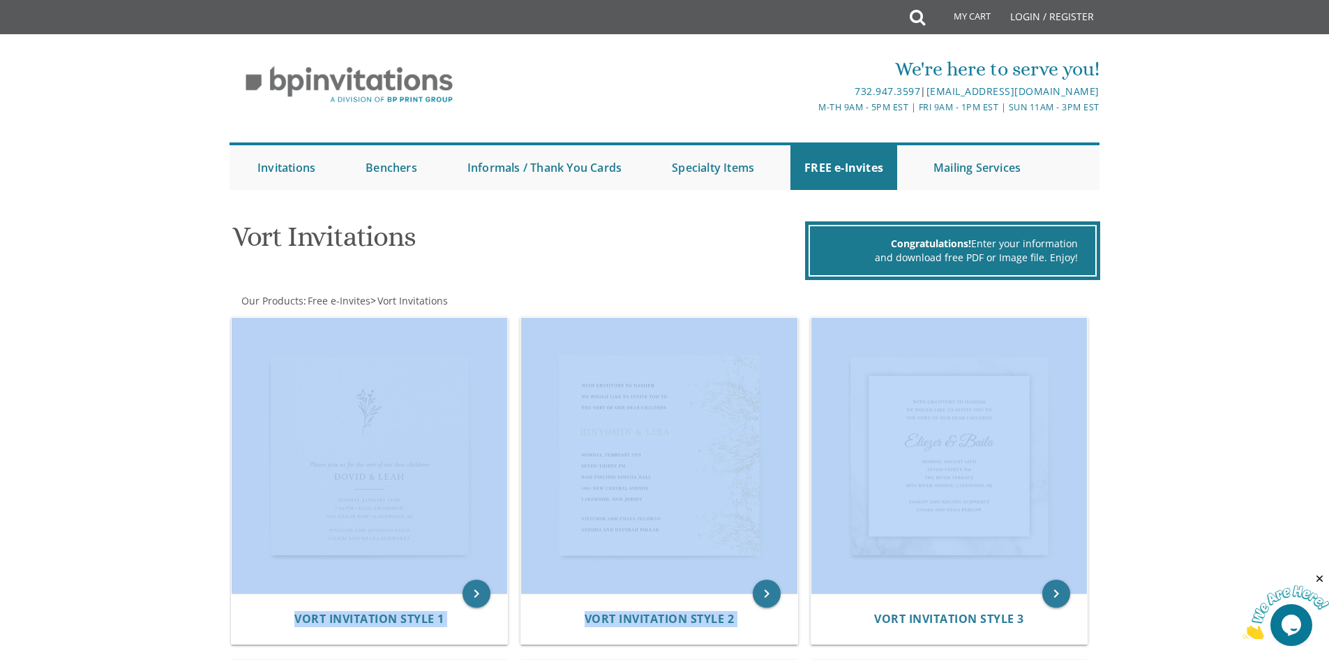
drag, startPoint x: 224, startPoint y: 377, endPoint x: 1195, endPoint y: 359, distance: 970.9
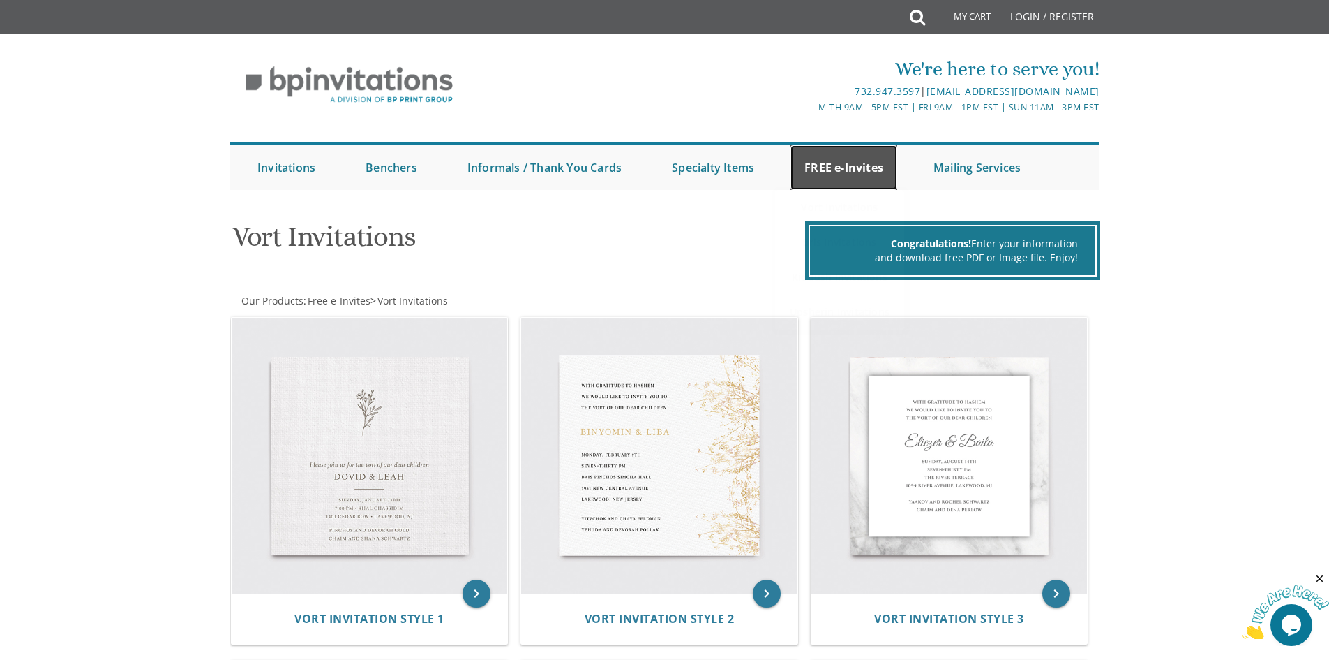
click at [808, 181] on link "FREE e-Invites" at bounding box center [844, 167] width 107 height 45
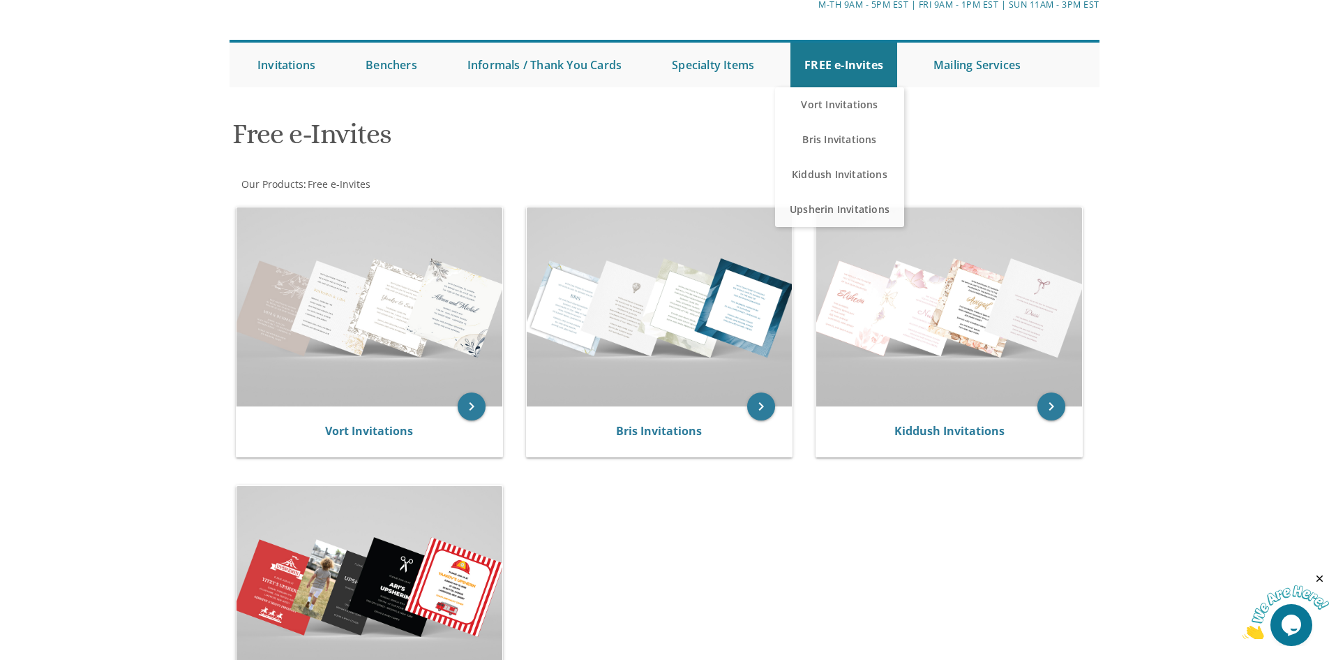
scroll to position [349, 0]
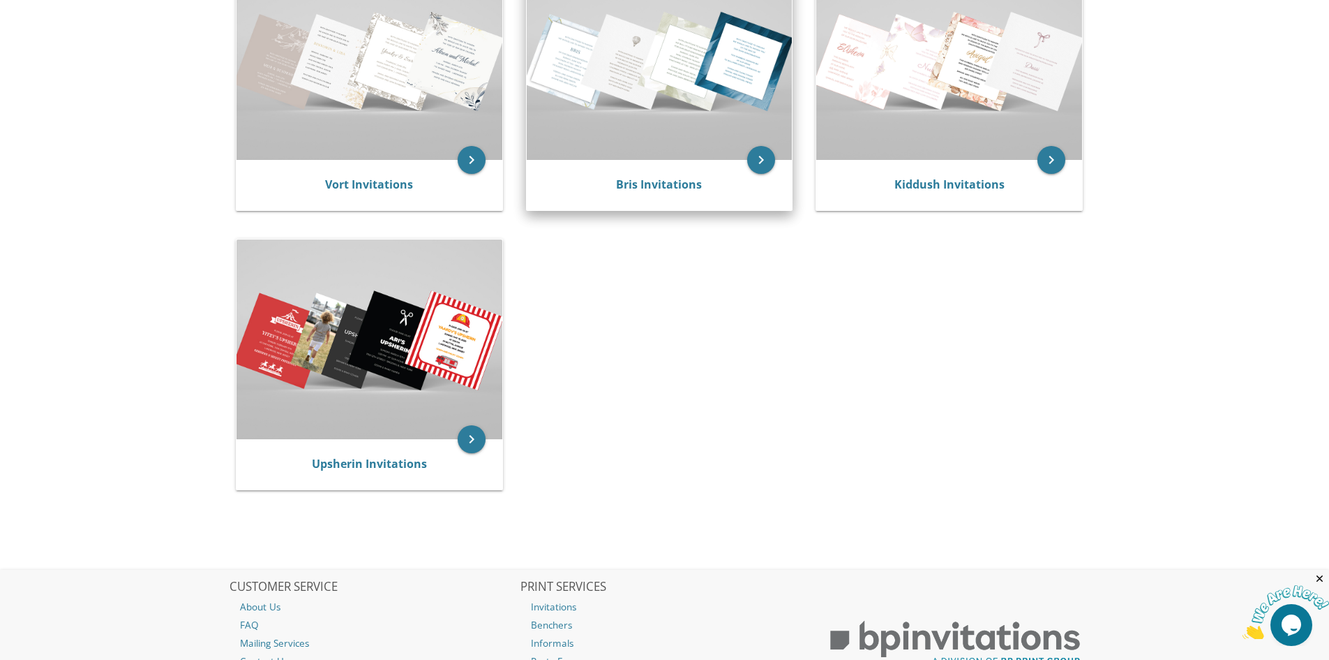
click at [715, 127] on img at bounding box center [660, 60] width 266 height 199
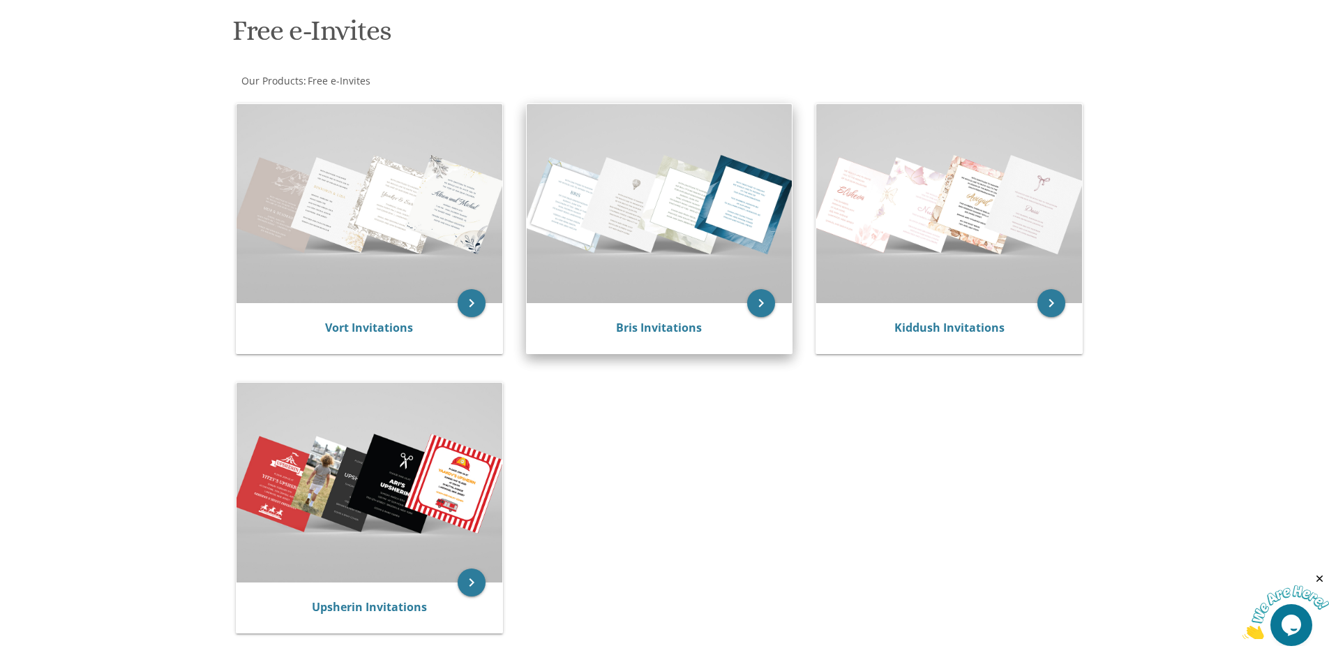
scroll to position [195, 0]
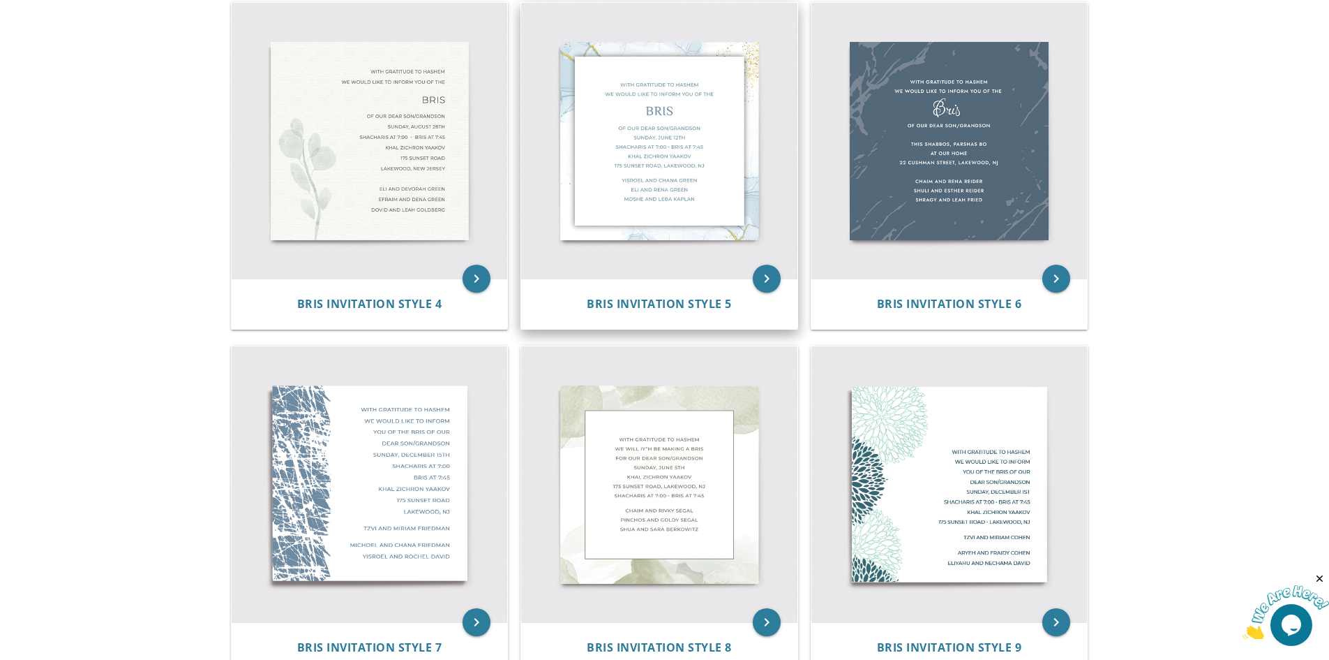
scroll to position [454, 0]
